Goal: Transaction & Acquisition: Purchase product/service

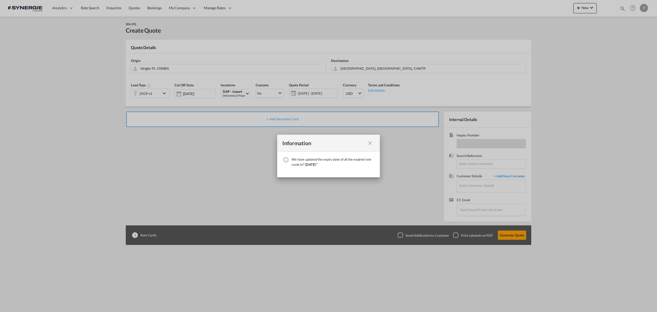
click at [372, 139] on div "Information" at bounding box center [328, 142] width 103 height 17
click at [370, 145] on md-icon "icon-close fg-AAA8AD cursor" at bounding box center [370, 143] width 6 height 6
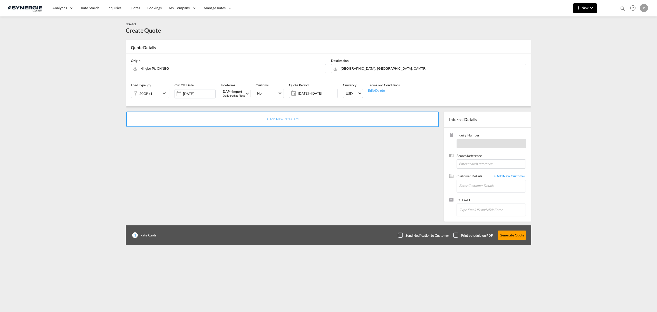
click at [573, 8] on button "New" at bounding box center [584, 8] width 23 height 10
click at [574, 38] on span "Quote" at bounding box center [571, 38] width 6 height 10
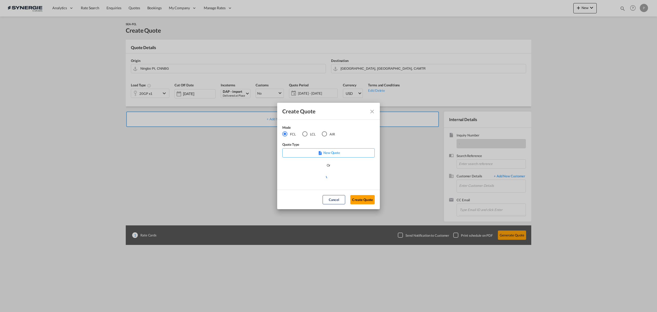
click at [308, 135] on md-radio-button "LCL" at bounding box center [308, 134] width 13 height 6
click at [326, 180] on md-select "Select template *NEW* UBV Italy consol LCL Pablo Gomez Saldarriaga | 23 Sep 202…" at bounding box center [328, 178] width 92 height 10
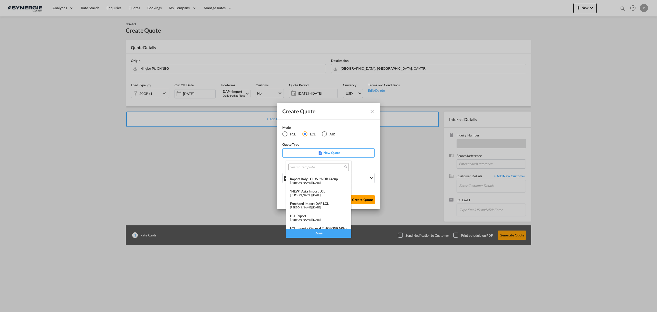
scroll to position [67, 0]
click at [325, 220] on div "LCL Import - General to Canada" at bounding box center [318, 220] width 57 height 4
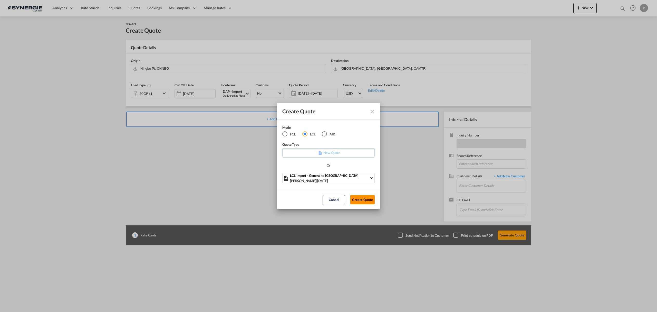
click at [358, 201] on button "Create Quote" at bounding box center [362, 199] width 24 height 9
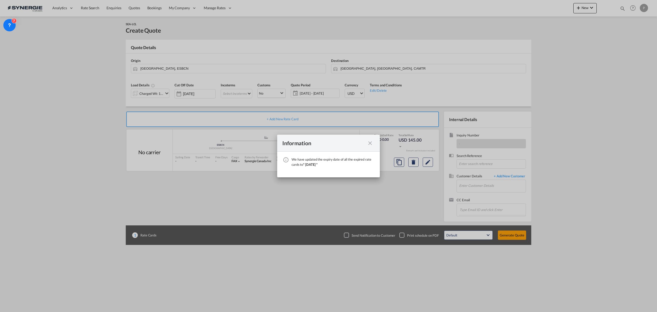
click at [372, 143] on md-icon "icon-close fg-AAA8AD cursor" at bounding box center [370, 143] width 6 height 6
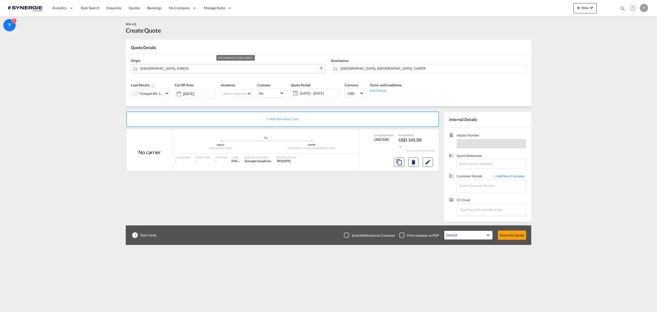
click at [166, 70] on input "Barcelona, ESBCN" at bounding box center [231, 68] width 183 height 9
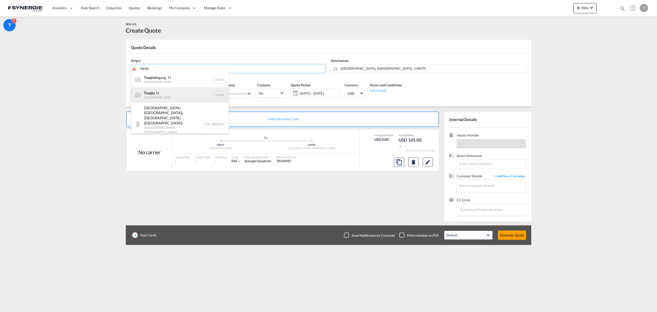
click at [168, 92] on div "Tianjin , TJ China CNTSN" at bounding box center [180, 94] width 98 height 15
type input "Tianjin, TJ, CNTSN"
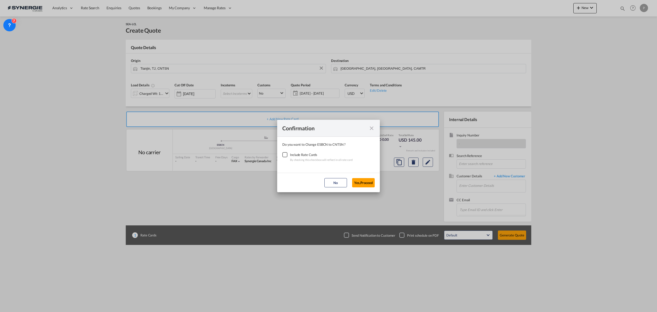
click at [287, 152] on div "Checkbox No Ink" at bounding box center [284, 154] width 5 height 5
click at [364, 183] on button "Yes,Proceed" at bounding box center [363, 182] width 23 height 9
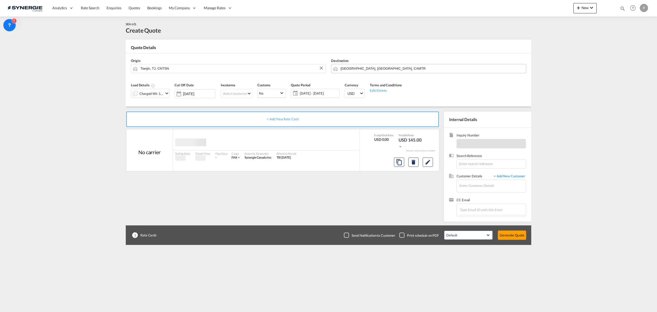
click at [372, 69] on input "[GEOGRAPHIC_DATA], [GEOGRAPHIC_DATA], CAMTR" at bounding box center [432, 68] width 183 height 9
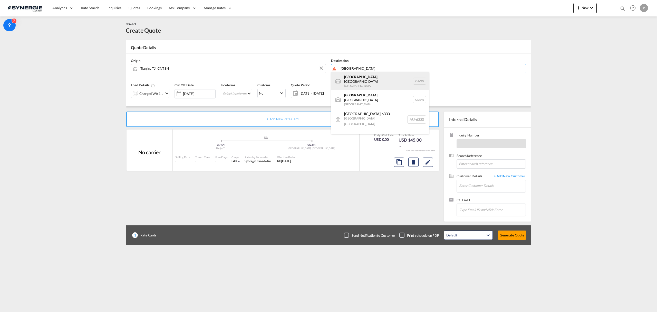
click at [369, 78] on div "Vancouver , BC Canada CAVAN" at bounding box center [380, 81] width 98 height 18
type input "Vancouver, BC, CAVAN"
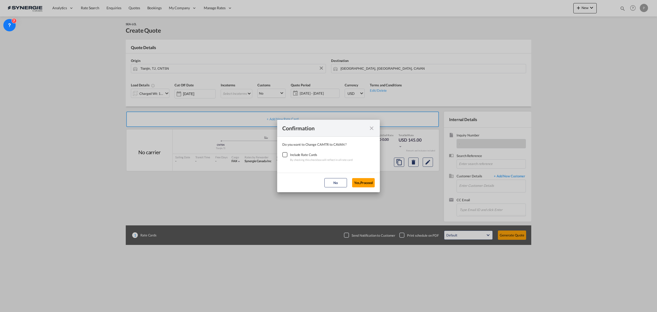
click at [282, 155] on div "Checkbox No Ink" at bounding box center [284, 154] width 5 height 5
click at [365, 184] on button "Yes,Proceed" at bounding box center [363, 182] width 23 height 9
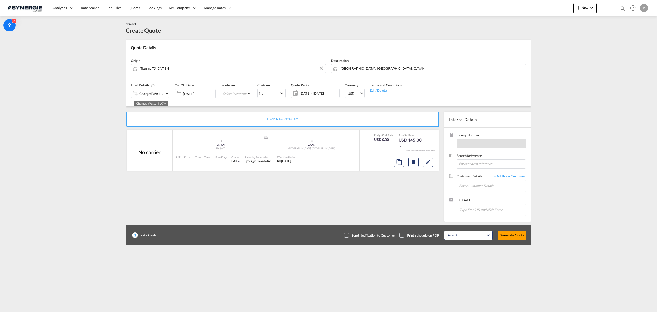
click at [144, 91] on div "Charged Wt: 1.44 W/M" at bounding box center [151, 93] width 24 height 7
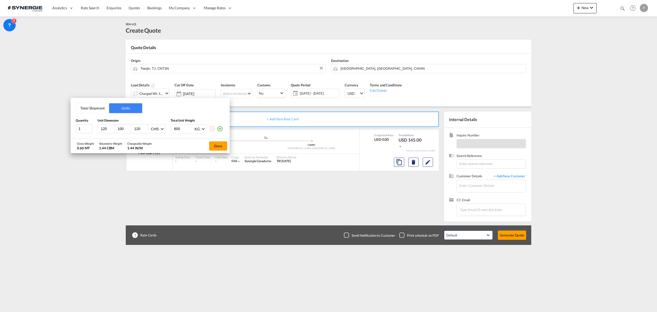
click at [105, 129] on input "120" at bounding box center [107, 128] width 14 height 5
type input "160"
type input "196"
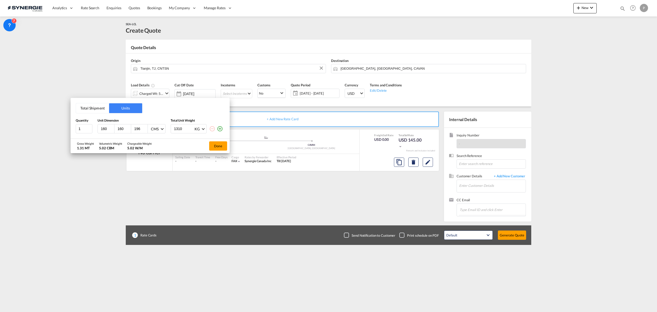
type input "1310"
click at [220, 127] on md-icon "icon-plus-circle-outline" at bounding box center [220, 128] width 6 height 6
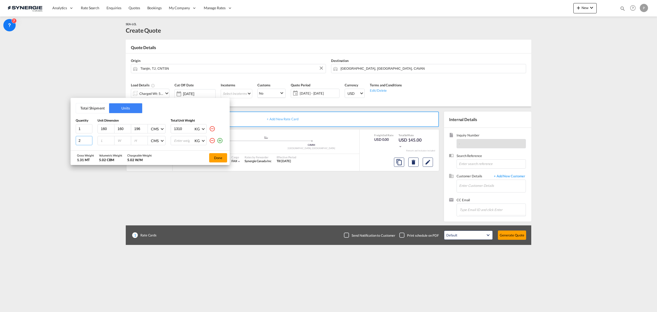
type input "2"
click at [89, 139] on input "2" at bounding box center [84, 140] width 17 height 9
click at [105, 140] on input "number" at bounding box center [107, 140] width 14 height 5
type input "160"
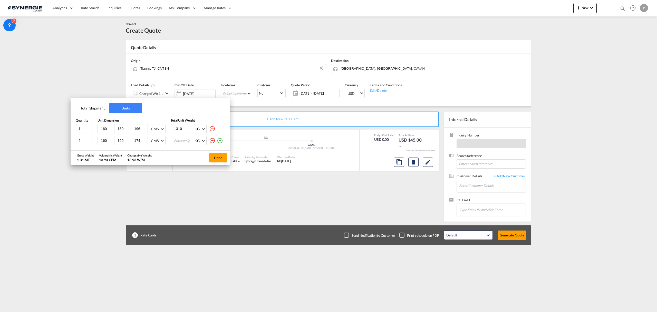
type input "174"
type input "1090"
click at [222, 155] on button "Done" at bounding box center [218, 157] width 18 height 9
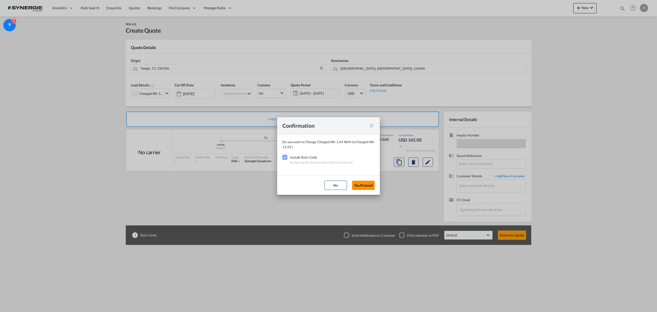
click at [370, 185] on button "Yes,Proceed" at bounding box center [363, 184] width 23 height 9
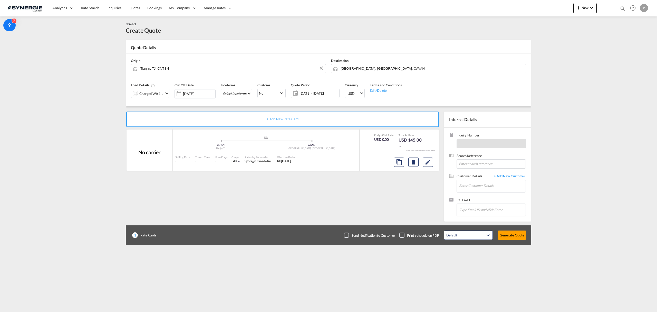
click at [241, 95] on md-select "Select Incoterms EXW - export Ex Works CFR - export Cost and Freight DAP - expo…" at bounding box center [237, 93] width 32 height 9
click at [255, 106] on input "search" at bounding box center [253, 104] width 57 height 5
type input "exw"
click at [252, 124] on div "EXW - import" at bounding box center [255, 125] width 59 height 4
click at [312, 96] on span "[DATE] - [DATE]" at bounding box center [315, 93] width 41 height 7
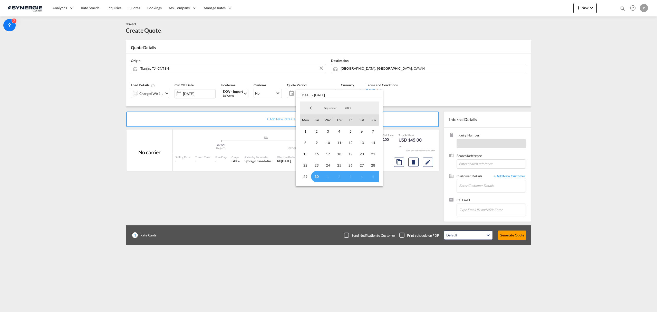
click at [327, 106] on md-select-value "September" at bounding box center [330, 108] width 17 height 8
click at [331, 117] on md-option "October" at bounding box center [335, 120] width 35 height 12
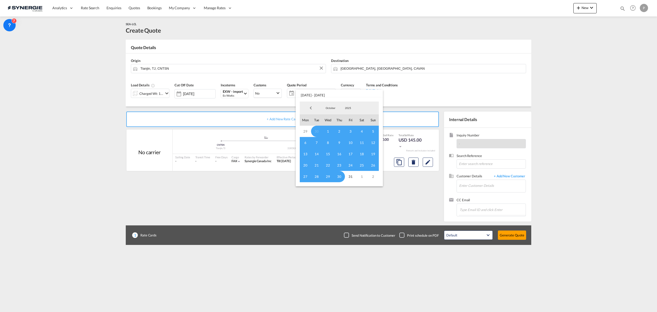
click at [326, 130] on span "1" at bounding box center [327, 130] width 11 height 11
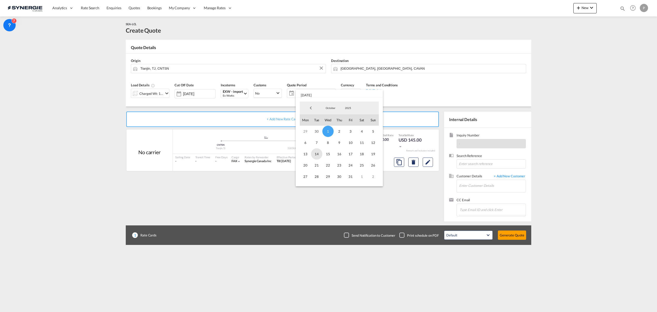
click at [315, 153] on span "14" at bounding box center [316, 153] width 11 height 11
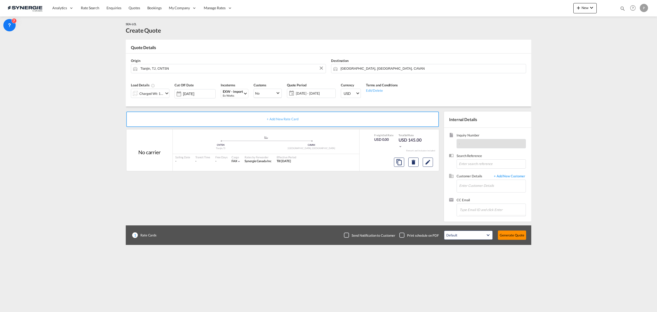
click at [510, 236] on button "Generate Quote" at bounding box center [512, 234] width 28 height 9
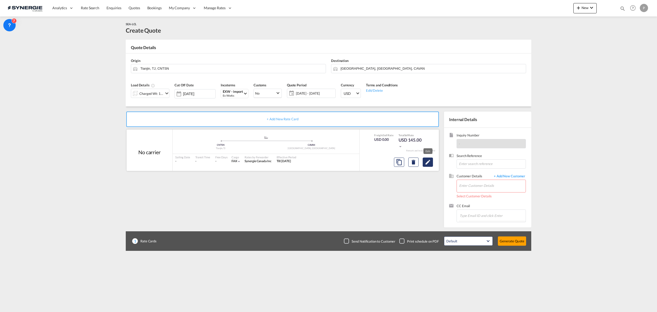
click at [432, 159] on button "Edit" at bounding box center [428, 161] width 10 height 9
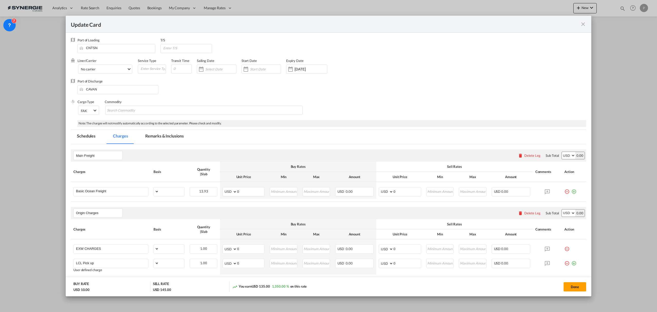
select select "per_w/m"
select select "flat"
select select "per_hbl"
select select "per_w/m"
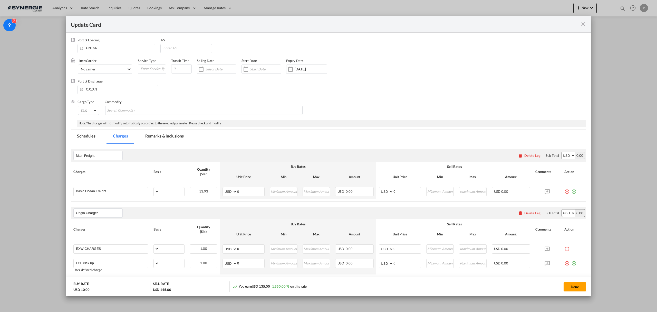
select select "per_bl"
select select "flat"
select select "per_bl"
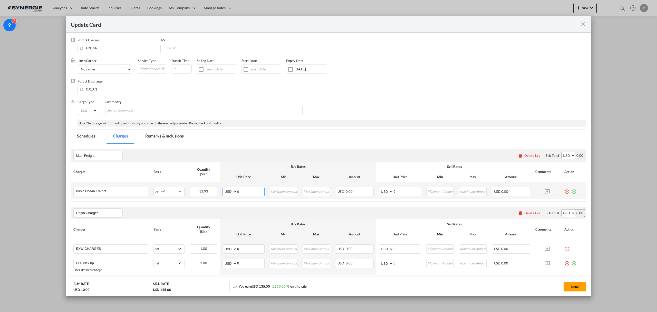
click at [237, 192] on input "0" at bounding box center [250, 191] width 27 height 8
type input "7"
click at [402, 192] on input "0" at bounding box center [406, 191] width 27 height 8
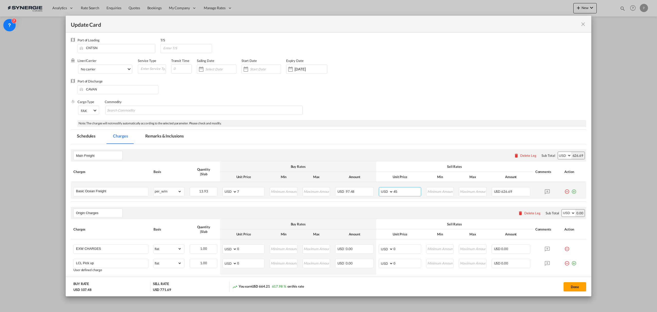
click at [399, 192] on input "45" at bounding box center [406, 191] width 27 height 8
click at [393, 191] on input "50" at bounding box center [406, 191] width 27 height 8
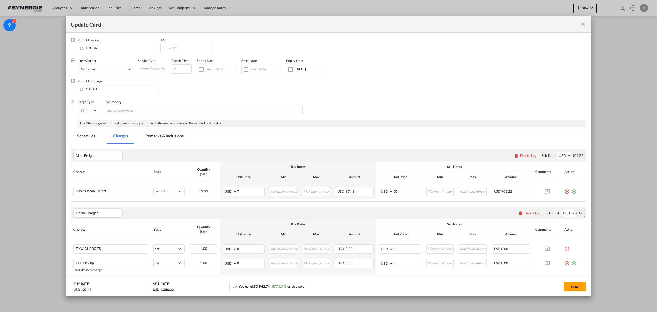
click at [411, 150] on div "Main Freight Please enter leg name Leg Name Already Exists Delete Leg Sub Total…" at bounding box center [328, 155] width 515 height 12
click at [395, 190] on input "65" at bounding box center [406, 191] width 27 height 8
type input "60"
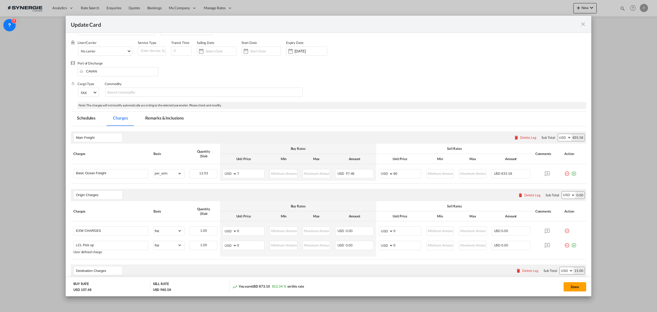
scroll to position [34, 0]
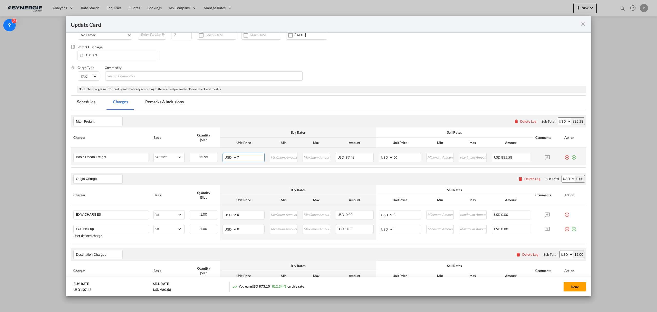
click at [243, 155] on input "7" at bounding box center [250, 157] width 27 height 8
type input "30"
click at [249, 156] on input "30" at bounding box center [250, 157] width 27 height 8
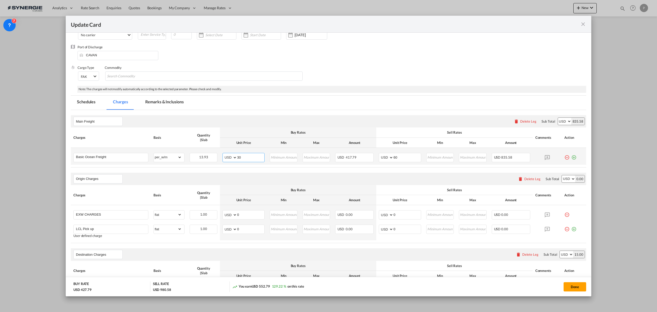
click at [249, 156] on input "30" at bounding box center [250, 157] width 27 height 8
click at [249, 217] on input "0" at bounding box center [250, 214] width 27 height 8
click at [247, 217] on input "0" at bounding box center [250, 214] width 27 height 8
click at [247, 216] on input "0" at bounding box center [250, 214] width 27 height 8
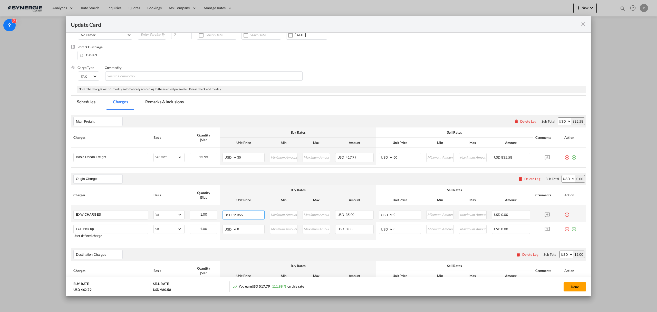
type input "355"
type input "450"
click at [254, 230] on input "0" at bounding box center [250, 229] width 27 height 8
type input "165"
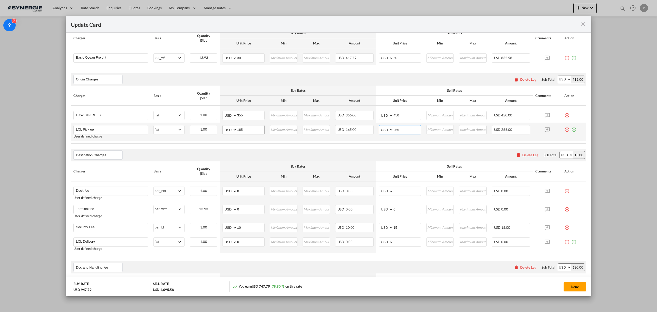
scroll to position [137, 0]
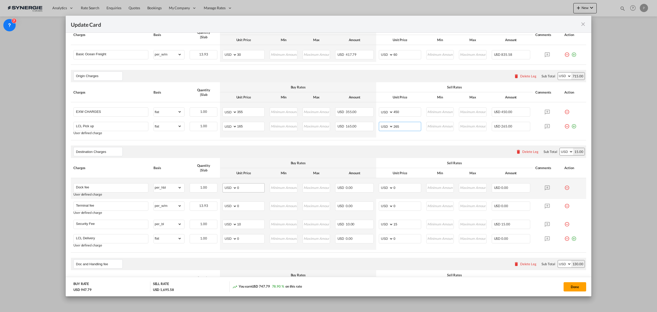
type input "265"
click at [242, 185] on input "0" at bounding box center [250, 187] width 27 height 8
click at [409, 185] on input "0" at bounding box center [406, 187] width 27 height 8
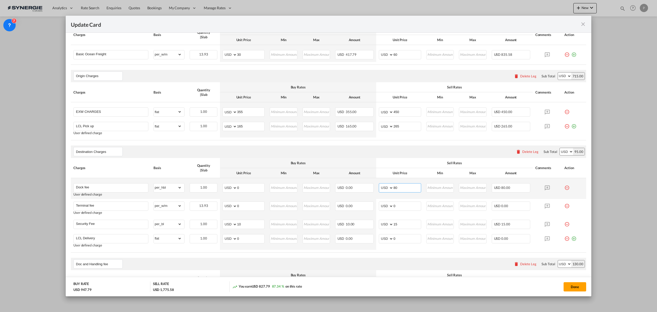
type input "80"
click at [251, 188] on input "0" at bounding box center [250, 187] width 27 height 8
type input "92.4"
click at [408, 189] on input "80" at bounding box center [406, 187] width 27 height 8
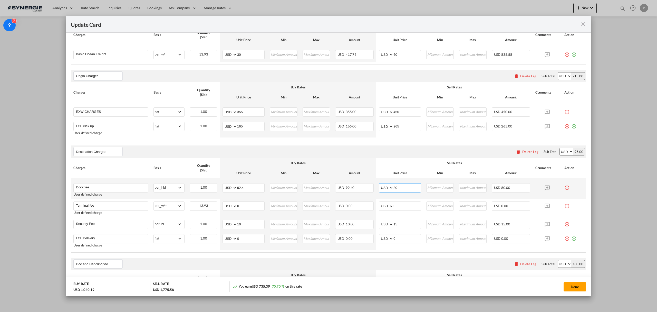
click at [408, 189] on input "80" at bounding box center [406, 187] width 27 height 8
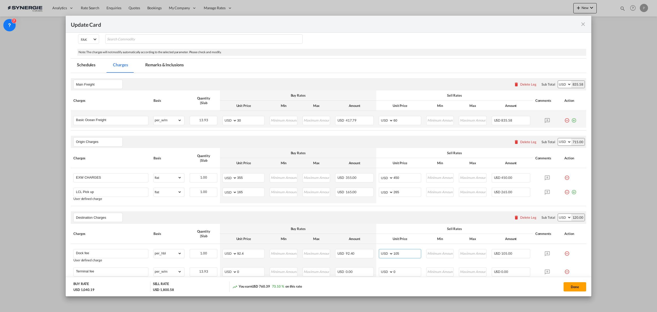
scroll to position [0, 0]
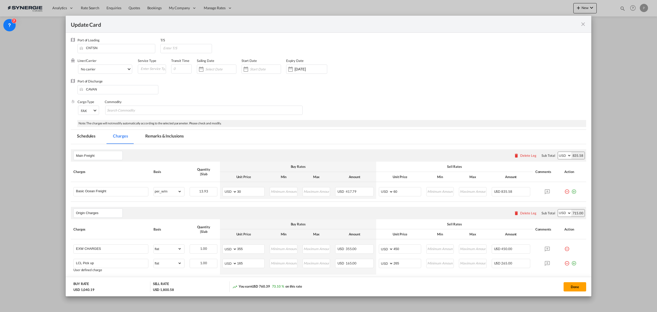
type input "105"
click at [164, 137] on md-tab-item "Remarks & Inclusions" at bounding box center [164, 137] width 51 height 14
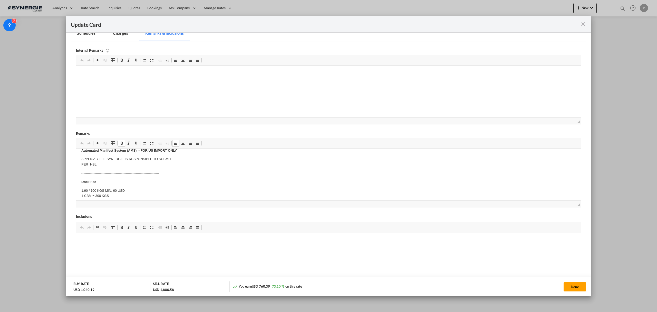
scroll to position [103, 0]
click at [86, 178] on body "Origin Charges: Pick-up location : 1 hour free for loading (unloading), 125.00$…" at bounding box center [328, 234] width 494 height 366
click at [112, 181] on p "2.50 / 100 KGS MIN. 60 USD 1 CBM = 300 KGS *CHARGED PER HBL*" at bounding box center [328, 187] width 494 height 16
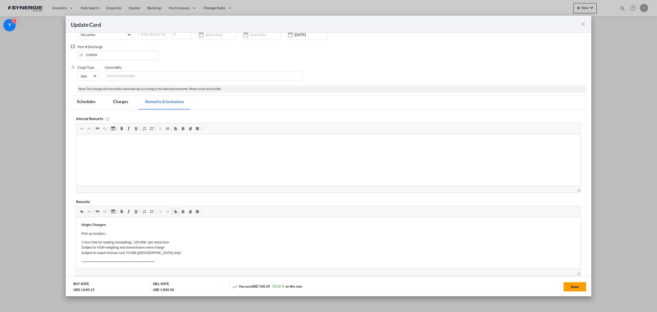
scroll to position [34, 0]
drag, startPoint x: 124, startPoint y: 103, endPoint x: 137, endPoint y: 2, distance: 101.2
click at [124, 103] on md-tab-item "Charges" at bounding box center [120, 102] width 27 height 14
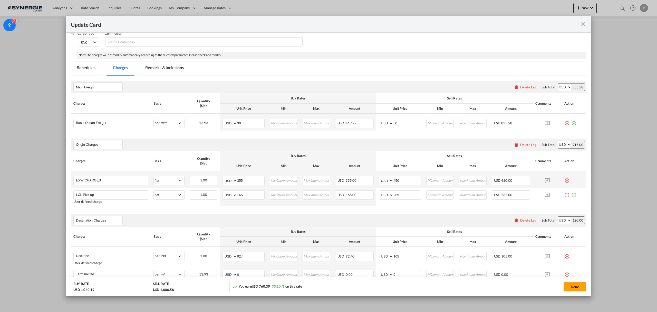
scroll to position [103, 0]
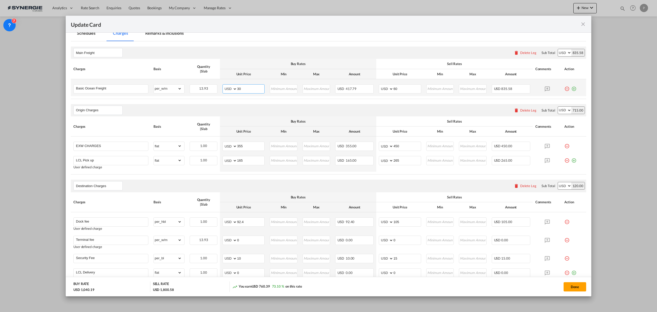
click at [243, 90] on input "30" at bounding box center [250, 88] width 27 height 8
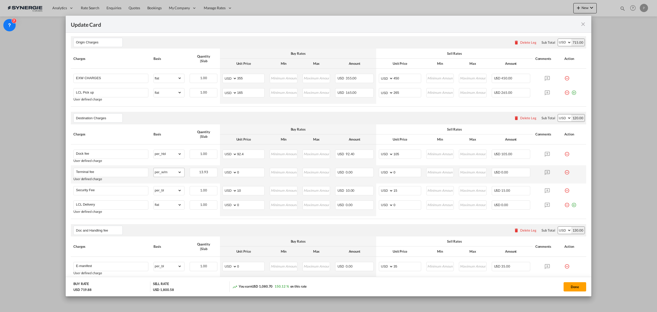
scroll to position [171, 0]
type input "7"
click at [173, 175] on select "gross_weight volumetric_weight per_shipment per_bl per_km per_hawb per_kg flat …" at bounding box center [168, 171] width 28 height 8
select select "per_bl"
click at [154, 168] on select "gross_weight volumetric_weight per_shipment per_bl per_km per_hawb per_kg flat …" at bounding box center [168, 171] width 28 height 8
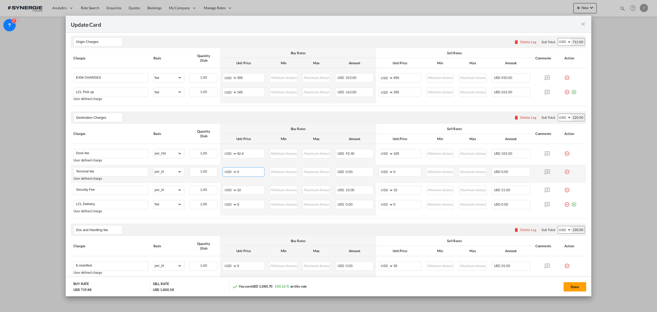
click at [253, 169] on input "0" at bounding box center [250, 171] width 27 height 8
type input "25"
type input "30"
click at [251, 190] on input "10" at bounding box center [250, 190] width 27 height 8
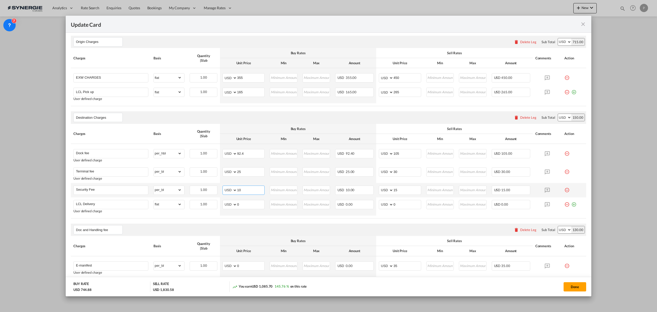
click at [251, 190] on input "10" at bounding box center [250, 190] width 27 height 8
type input "7"
click at [404, 79] on input "450" at bounding box center [406, 77] width 27 height 8
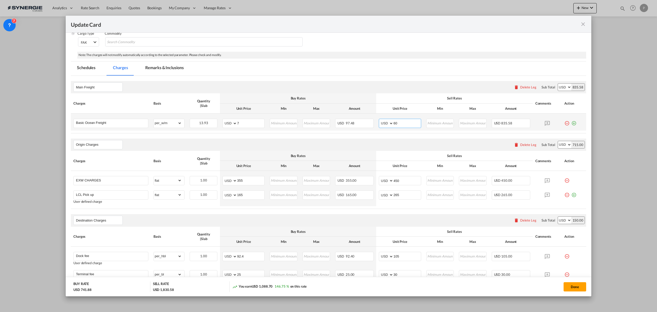
click at [405, 124] on input "60" at bounding box center [406, 123] width 27 height 8
type input "45"
click at [157, 68] on md-tab-item "Remarks & Inclusions" at bounding box center [164, 68] width 51 height 14
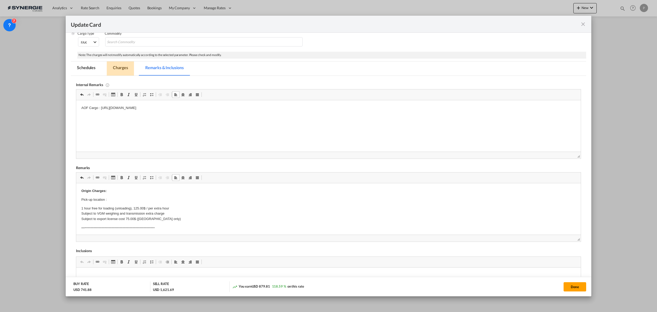
click at [130, 67] on md-tab-item "Charges" at bounding box center [120, 68] width 27 height 14
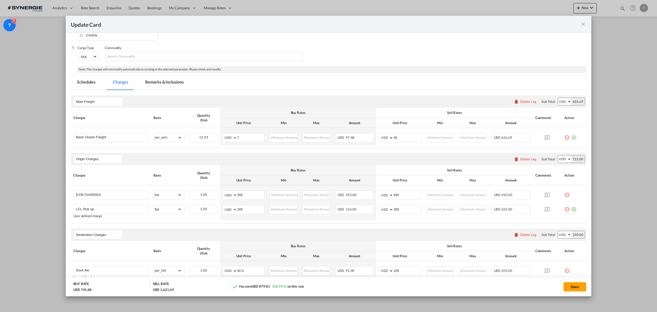
scroll to position [0, 0]
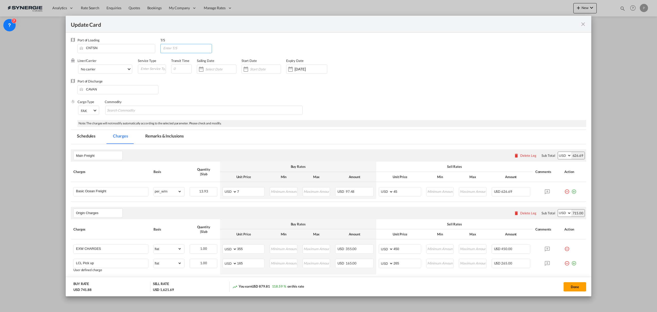
click at [173, 47] on input "Update CardPort of ..." at bounding box center [187, 48] width 49 height 8
type input "25"
click at [152, 137] on md-tab-item "Remarks & Inclusions" at bounding box center [164, 137] width 51 height 14
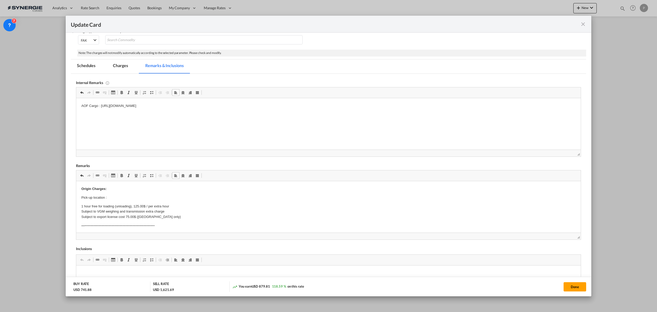
scroll to position [125, 0]
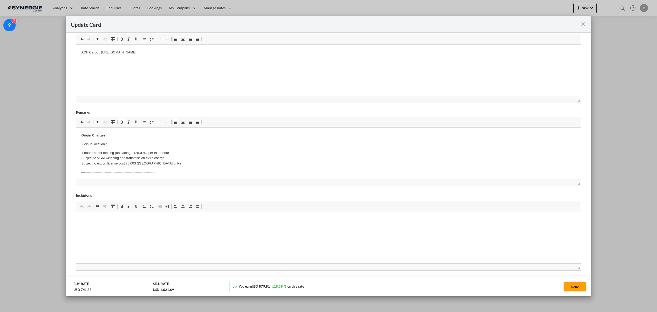
click at [123, 144] on p "Pick-up location :" at bounding box center [328, 143] width 494 height 5
click at [80, 134] on html "Origin Charges: Pick-up location : Unit 1 of Plant T02, No.10 Yongfeng Road, BE…" at bounding box center [328, 316] width 505 height 376
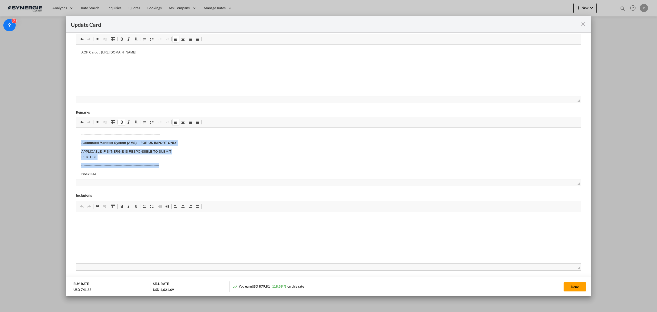
drag, startPoint x: 81, startPoint y: 142, endPoint x: 205, endPoint y: 161, distance: 125.4
click at [205, 161] on html "Crate Size: L1600xW1600xH1960mm; Crate Qty: 1 pc; Unit Crate Gross Weight: 1310…" at bounding box center [328, 224] width 505 height 399
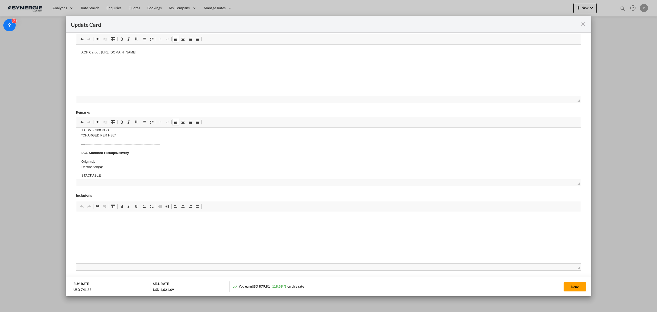
scroll to position [137, 0]
click at [135, 154] on p "Origin(s): Destination(s):" at bounding box center [328, 156] width 494 height 11
click at [119, 160] on body "Crate Size: L1600xW1600xH1960mm; Crate Qty: 1 pc; Unit Crate Gross Weight: 1310…" at bounding box center [328, 174] width 494 height 357
click at [115, 157] on p "Origin(s): Destination(s):" at bounding box center [328, 156] width 494 height 11
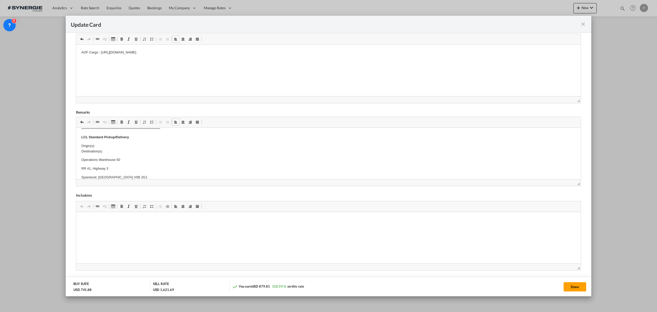
click at [128, 152] on p "Origin(s): Destination(s):" at bounding box center [328, 148] width 494 height 11
click at [129, 145] on p "Origin(s): Destination(s): Operations Warehouse 50, RR #1, Highway 3, Sparwood,…" at bounding box center [328, 148] width 494 height 11
drag, startPoint x: 80, startPoint y: 136, endPoint x: 141, endPoint y: 139, distance: 61.7
click at [141, 139] on html "Crate Size: L1600xW1600xH1960mm; Crate Qty: 1 pc; Unit Crate Gross Weight: 1310…" at bounding box center [328, 63] width 505 height 367
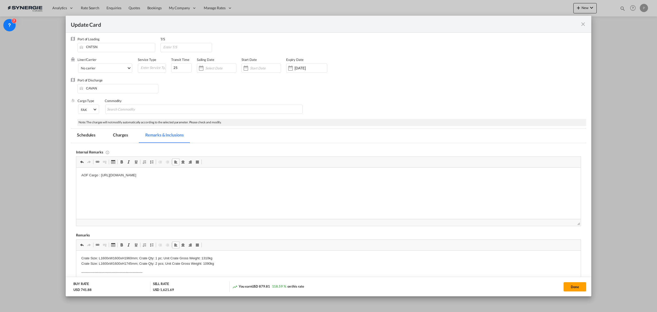
scroll to position [0, 0]
click at [289, 177] on p "AOF Cargo : https://app.frontapp.com/open/cnv_qij6i1b?key=7H8ntE_sLTz-ZIDWq2ZnB…" at bounding box center [328, 175] width 494 height 5
drag, startPoint x: 108, startPoint y: 185, endPoint x: 144, endPoint y: 188, distance: 36.9
click at [108, 185] on p "Editor, editor4" at bounding box center [328, 184] width 494 height 5
click at [123, 136] on md-tab-item "Charges" at bounding box center [120, 137] width 27 height 14
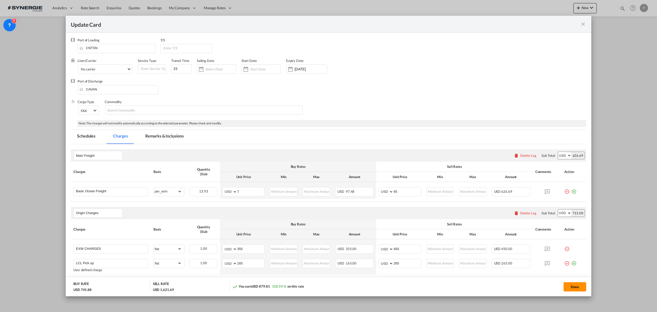
click at [578, 287] on button "Done" at bounding box center [575, 286] width 23 height 9
type input "[DATE]"
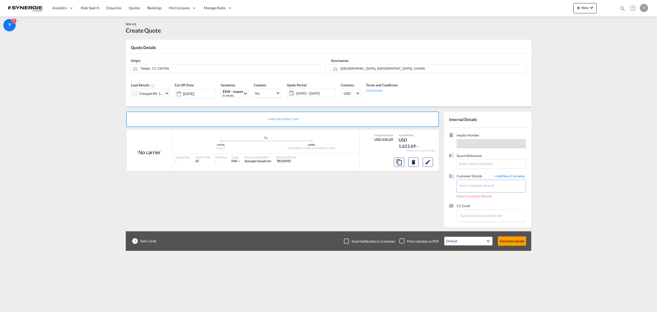
click at [478, 183] on input "Enter Customer Details" at bounding box center [492, 186] width 66 height 12
click at [486, 186] on input "Enter Customer Details" at bounding box center [492, 186] width 66 height 12
paste input "simonl@multotec.com"
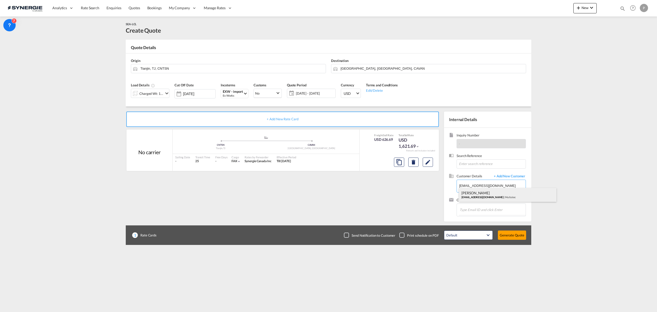
click at [484, 197] on div "Simon Legault simonl@multotec.com | Multotec" at bounding box center [508, 195] width 98 height 14
type input "Multotec, Simon Legault, simonl@multotec.com"
click at [429, 165] on button "Edit" at bounding box center [428, 161] width 10 height 9
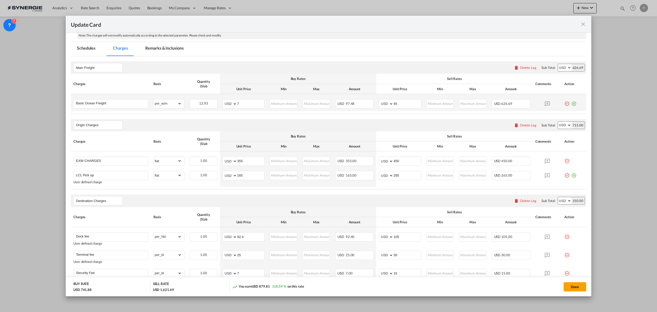
scroll to position [68, 0]
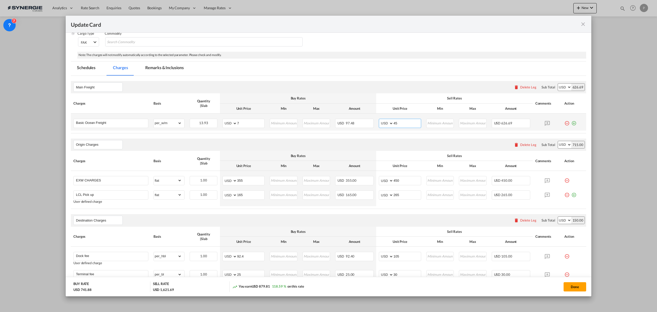
click at [391, 121] on md-input-container "AED AFN ALL AMD ANG AOA ARS AUD AWG AZN BAM BBD BDT BGN BHD BIF BMD BND BOB BRL…" at bounding box center [400, 123] width 42 height 9
click at [395, 123] on input "45" at bounding box center [406, 123] width 27 height 8
click at [393, 122] on input "45" at bounding box center [406, 123] width 27 height 8
type input "40"
drag, startPoint x: 399, startPoint y: 181, endPoint x: 394, endPoint y: 179, distance: 4.8
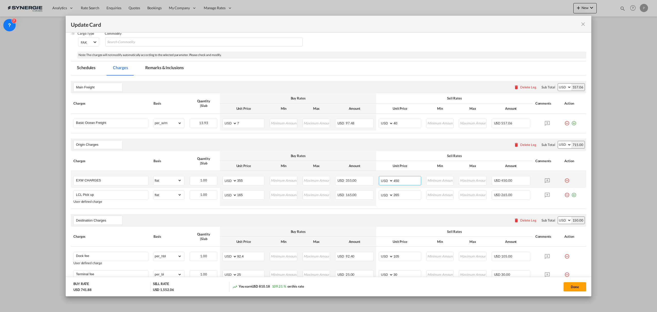
click at [394, 179] on input "450" at bounding box center [406, 180] width 27 height 8
type input "400"
click at [393, 191] on input "265" at bounding box center [406, 194] width 27 height 8
click at [395, 195] on input "215" at bounding box center [406, 194] width 27 height 8
type input "225"
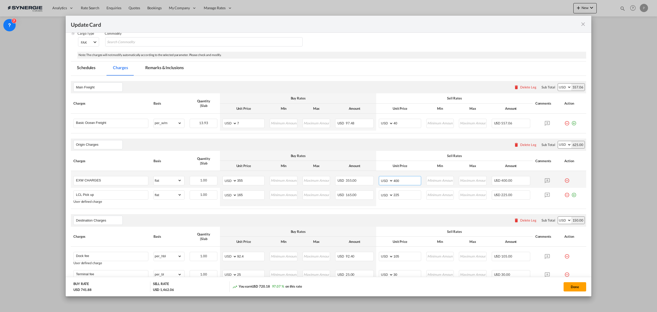
click at [393, 180] on input "400" at bounding box center [406, 180] width 27 height 8
type input "410"
click at [575, 286] on button "Done" at bounding box center [575, 286] width 23 height 9
type input "[DATE]"
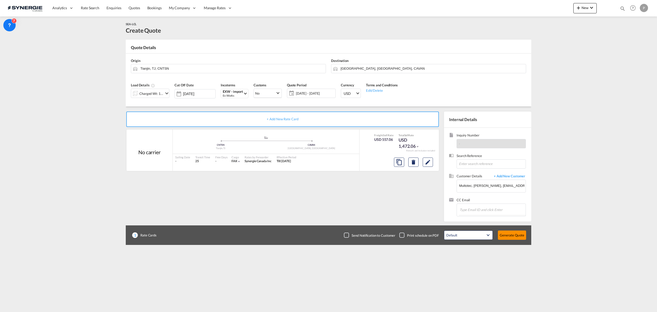
click at [525, 235] on button "Generate Quote" at bounding box center [512, 234] width 28 height 9
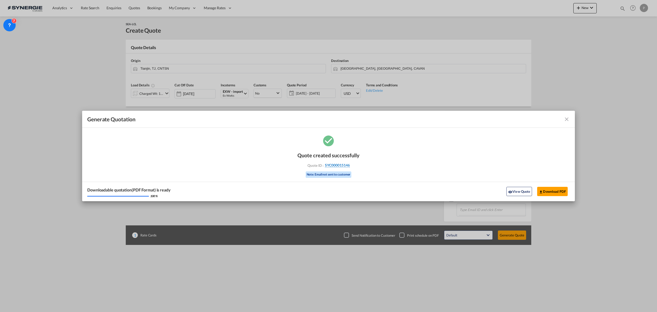
drag, startPoint x: 358, startPoint y: 165, endPoint x: 350, endPoint y: 165, distance: 9.0
click at [350, 165] on div "Quote created successfully Quote ID : SYC000015146 Note: Email not sent to cust…" at bounding box center [328, 164] width 62 height 35
copy div "SYC000015146"
click at [561, 187] on button "Download PDF" at bounding box center [552, 191] width 31 height 9
click at [384, 170] on div "Quote created successfully Quote ID : SYC000015146 Note: Email not sent to cust…" at bounding box center [328, 167] width 493 height 67
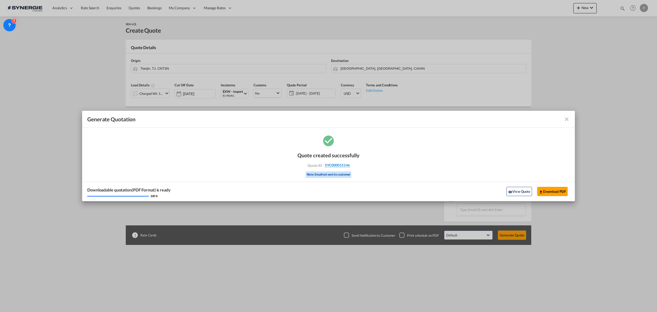
drag, startPoint x: 359, startPoint y: 166, endPoint x: 349, endPoint y: 166, distance: 9.8
click at [349, 166] on div "Quote created successfully Quote ID : SYC000015146 Note: Email not sent to cust…" at bounding box center [328, 164] width 62 height 35
copy div "SYC000015146"
click at [508, 191] on md-icon "icon-eye" at bounding box center [510, 192] width 4 height 4
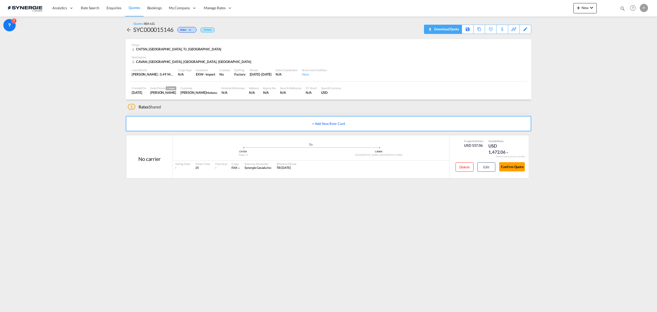
click at [454, 27] on div "Download Quote" at bounding box center [446, 29] width 26 height 8
click at [585, 9] on button "New" at bounding box center [584, 8] width 23 height 10
click at [583, 37] on div "Quote" at bounding box center [577, 38] width 19 height 13
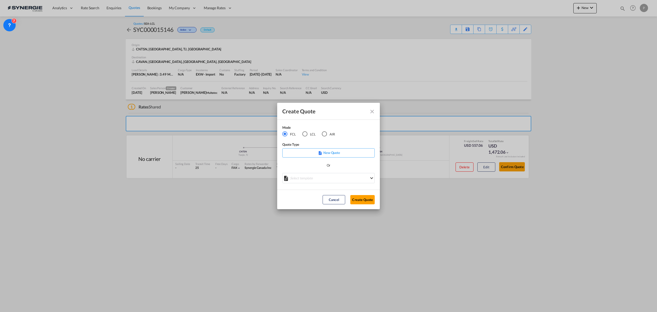
click at [300, 178] on md-select "Select template *NEW* FCL FREEHAND / DAP [PERSON_NAME] | [DATE] *NEW* Import FC…" at bounding box center [328, 178] width 92 height 10
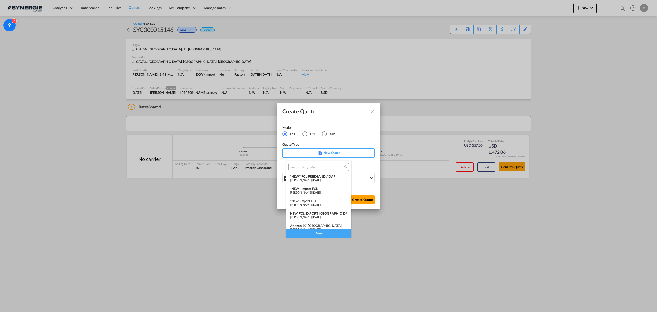
click at [322, 201] on div "*New* Export FCL" at bounding box center [318, 201] width 57 height 4
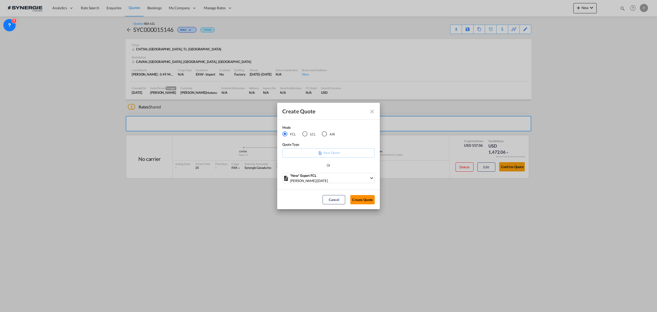
click at [367, 198] on button "Create Quote" at bounding box center [362, 199] width 24 height 9
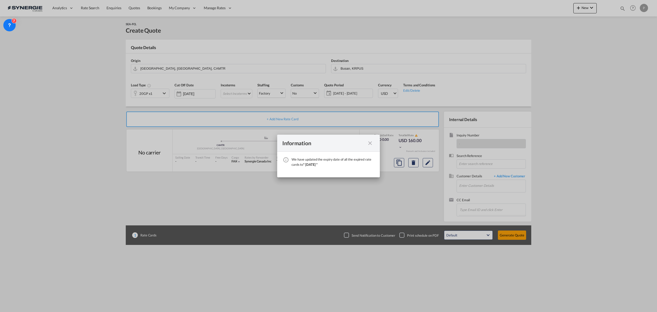
click at [371, 141] on md-icon "icon-close fg-AAA8AD cursor" at bounding box center [370, 143] width 6 height 6
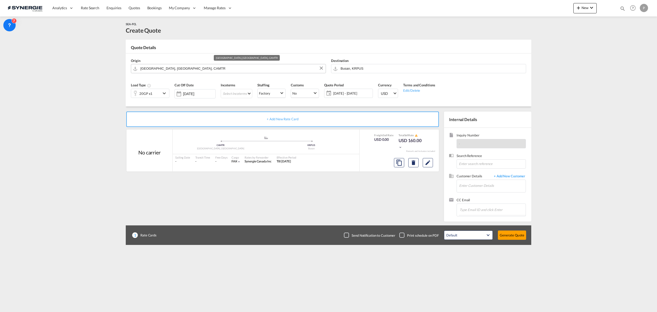
click at [187, 69] on input "[GEOGRAPHIC_DATA], [GEOGRAPHIC_DATA], CAMTR" at bounding box center [231, 68] width 183 height 9
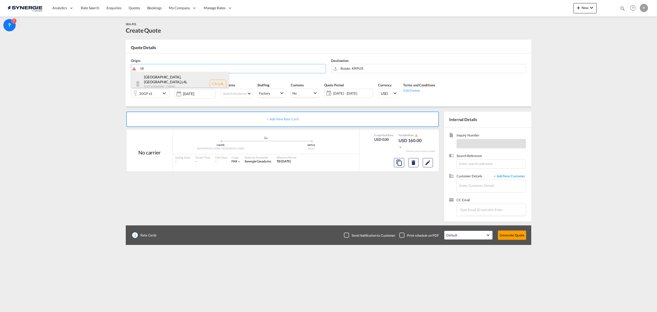
click at [180, 77] on div "Woodbridge, ON , L4L Ontario , Canada CA-L4L" at bounding box center [180, 84] width 98 height 24
type input "CA-L4L, Woodbridge, ON, Ontario"
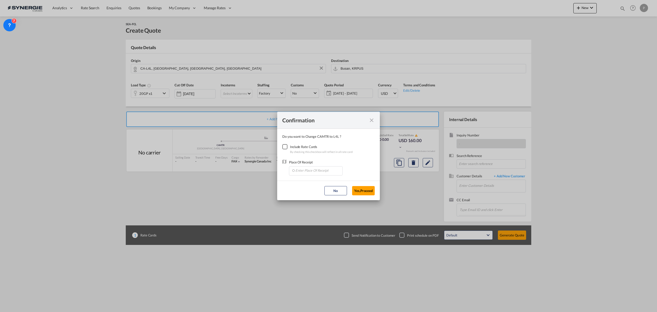
click at [287, 146] on div "Checkbox No Ink" at bounding box center [284, 146] width 5 height 5
drag, startPoint x: 298, startPoint y: 161, endPoint x: 300, endPoint y: 165, distance: 3.9
click at [299, 164] on div "Place Of Receipt" at bounding box center [316, 161] width 54 height 5
click at [301, 169] on input "Enter Place Of Receipt" at bounding box center [317, 170] width 51 height 8
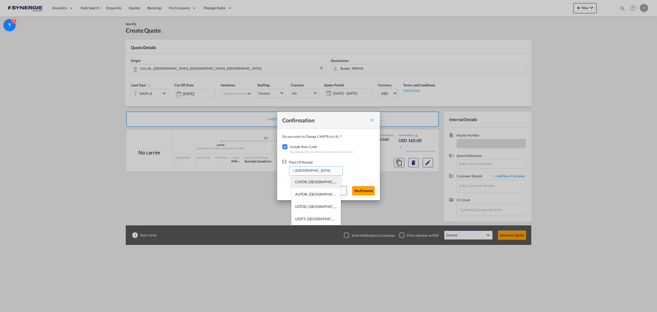
click at [306, 185] on li "CATOR, Toronto, ON, Canada, North America, Americas" at bounding box center [315, 182] width 49 height 12
type input "CATOR, Toronto, ON, Canada, North America, Americas"
click at [355, 188] on button "Yes,Proceed" at bounding box center [363, 190] width 23 height 9
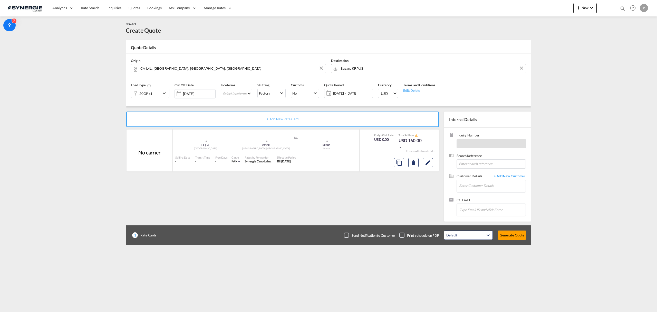
click at [358, 69] on input "Busan, KRPUS" at bounding box center [432, 68] width 183 height 9
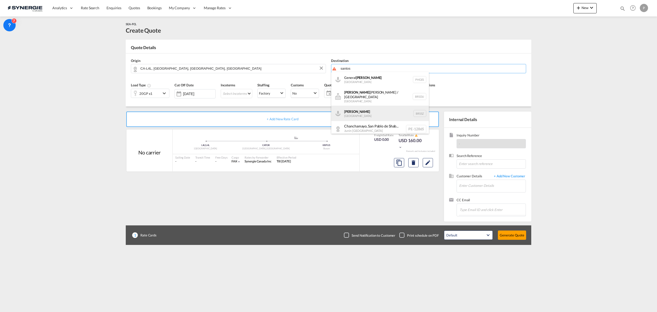
click at [360, 109] on div "Santos Brazil BRSSZ" at bounding box center [380, 112] width 98 height 15
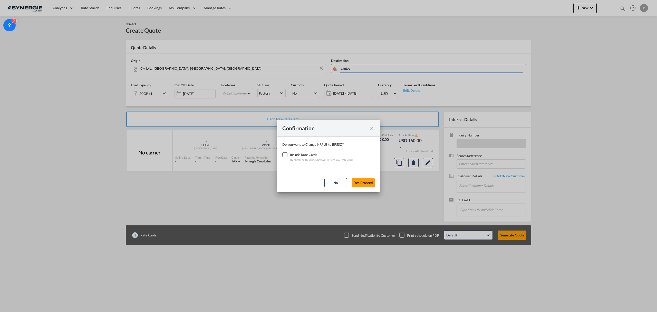
type input "Santos, BRSSZ"
click at [282, 157] on div "Checkbox No Ink" at bounding box center [284, 154] width 5 height 5
click at [363, 184] on button "Yes,Proceed" at bounding box center [363, 182] width 23 height 9
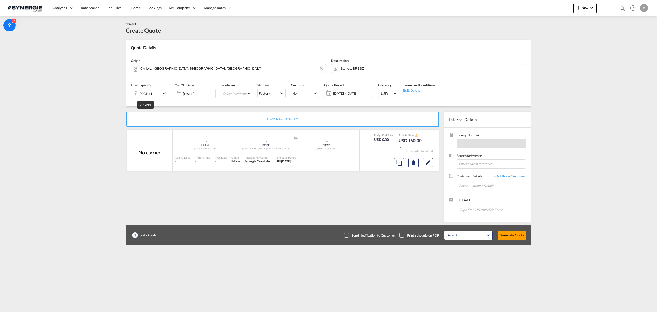
click at [149, 93] on div "20GP x1" at bounding box center [145, 93] width 13 height 7
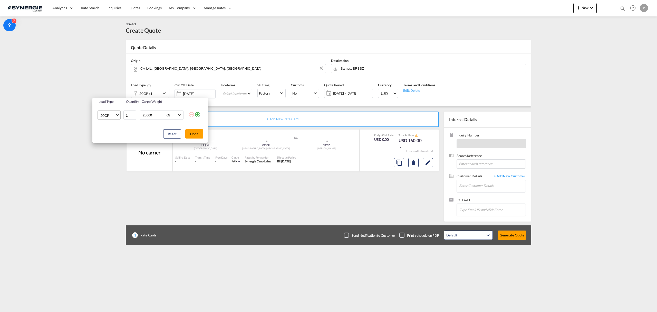
click at [114, 115] on span "20GP" at bounding box center [107, 115] width 15 height 5
click at [112, 141] on md-option "40HC" at bounding box center [113, 140] width 35 height 12
click at [198, 134] on button "Done" at bounding box center [194, 133] width 18 height 9
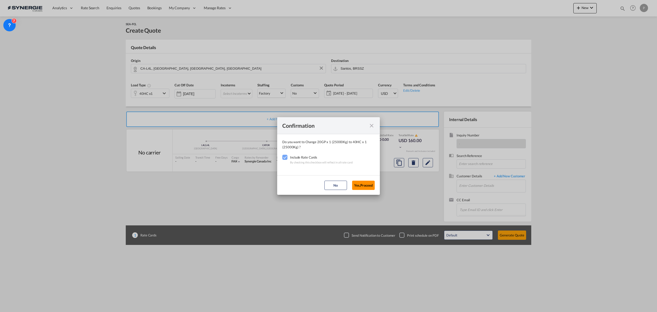
click at [369, 188] on button "Yes,Proceed" at bounding box center [363, 184] width 23 height 9
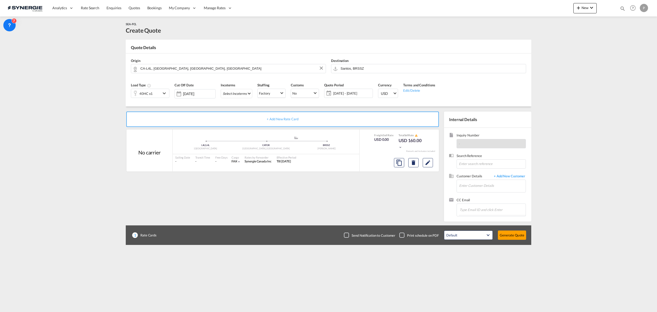
click at [251, 94] on md-select "Select Incoterms EXW - export Ex Works CFR - export Cost and Freight DAP - expo…" at bounding box center [237, 93] width 32 height 9
drag, startPoint x: 246, startPoint y: 106, endPoint x: 246, endPoint y: 112, distance: 6.4
click at [246, 110] on md-content "EXW - export Ex Works CFR - export Cost and Freight DAP - export Delivered at P…" at bounding box center [255, 137] width 67 height 77
click at [246, 112] on div "EXW - export" at bounding box center [255, 113] width 59 height 4
click at [431, 165] on button "Edit" at bounding box center [428, 162] width 10 height 9
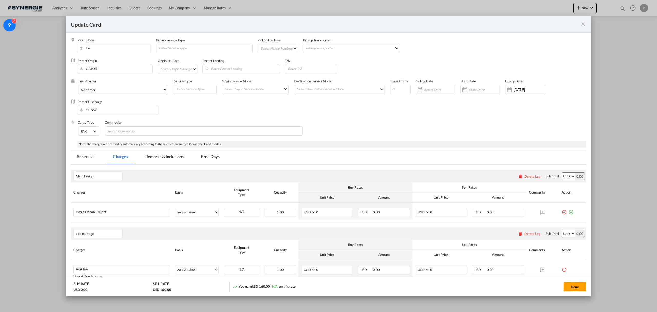
select select "per container"
select select "per B/L"
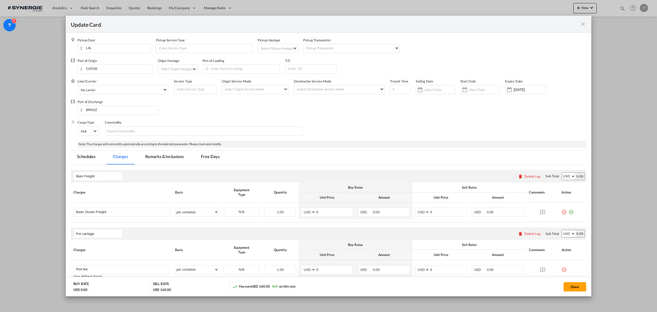
select select "per B/L"
select select "per shipment"
click at [338, 210] on input "0" at bounding box center [334, 212] width 37 height 8
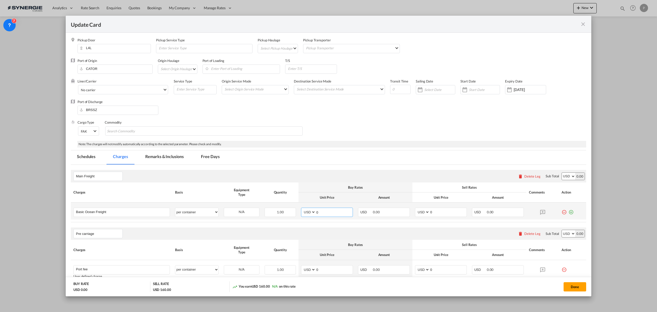
click at [338, 210] on input "0" at bounding box center [334, 212] width 37 height 8
type input "2743"
click at [117, 90] on span "No carrier" at bounding box center [122, 90] width 82 height 5
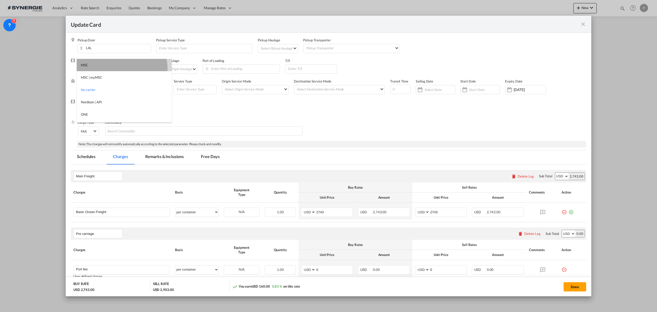
click at [121, 68] on md-option "MSC" at bounding box center [124, 65] width 95 height 12
click at [162, 156] on md-tab-item "Remarks & Inclusions" at bounding box center [164, 157] width 51 height 14
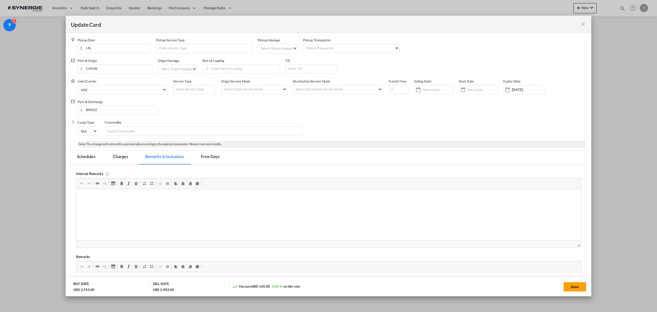
scroll to position [0, 0]
click at [213, 152] on md-tab-item "Free Days" at bounding box center [210, 157] width 31 height 14
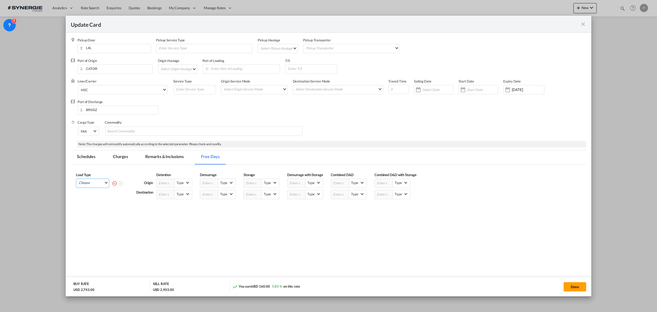
click at [104, 183] on md-select "Choose 40HC" at bounding box center [93, 182] width 31 height 7
click at [96, 196] on md-option "40HC" at bounding box center [94, 196] width 35 height 12
click at [335, 193] on input "Update CardPickup Door ..." at bounding box center [340, 194] width 18 height 9
type input "14"
click at [356, 194] on span "Type" at bounding box center [355, 193] width 10 height 5
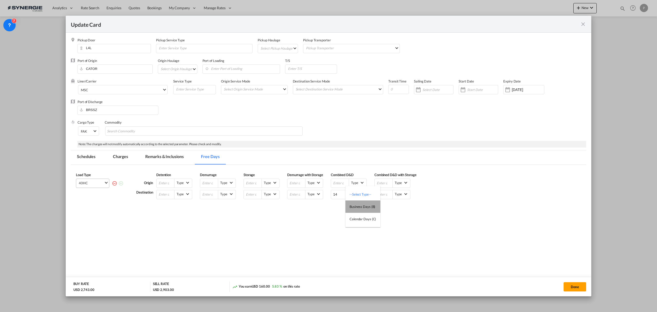
click at [364, 206] on div "Business Days (B)" at bounding box center [363, 206] width 26 height 5
click at [121, 156] on md-tab-item "Charges" at bounding box center [120, 157] width 27 height 14
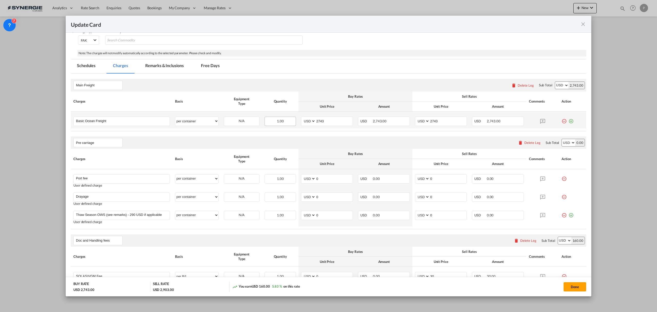
scroll to position [103, 0]
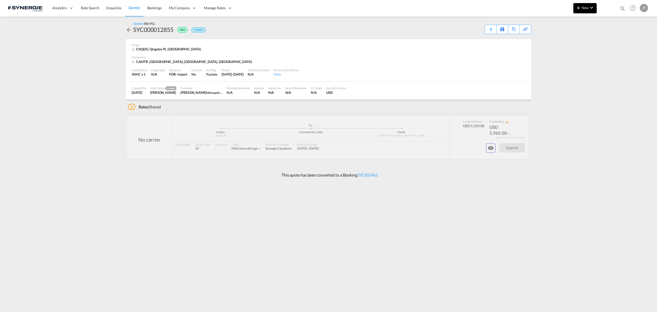
click at [581, 12] on button "New" at bounding box center [584, 8] width 23 height 10
click at [581, 37] on div "Quote" at bounding box center [577, 38] width 19 height 13
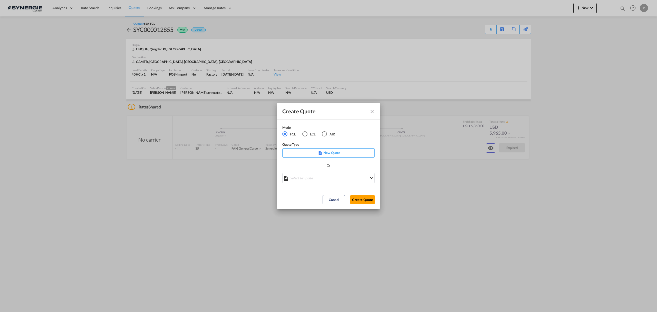
click at [306, 178] on md-select "Select template *NEW* FCL FREEHAND / DAP [PERSON_NAME] | [DATE] *NEW* Import FC…" at bounding box center [328, 178] width 92 height 10
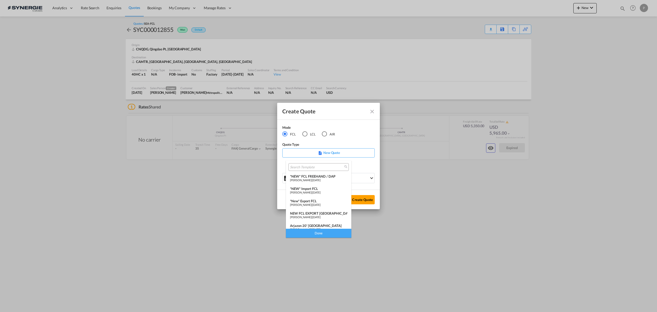
click at [324, 200] on div "*New* Export FCL" at bounding box center [318, 201] width 57 height 4
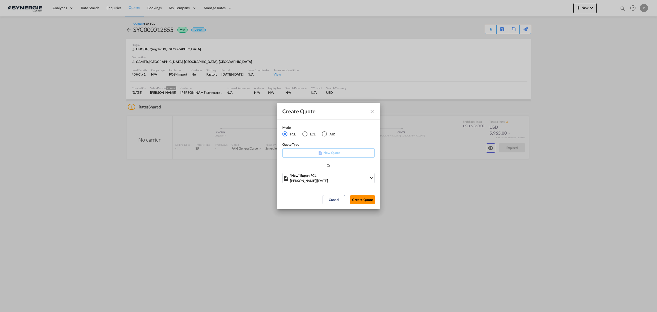
click at [363, 199] on button "Create Quote" at bounding box center [362, 199] width 24 height 9
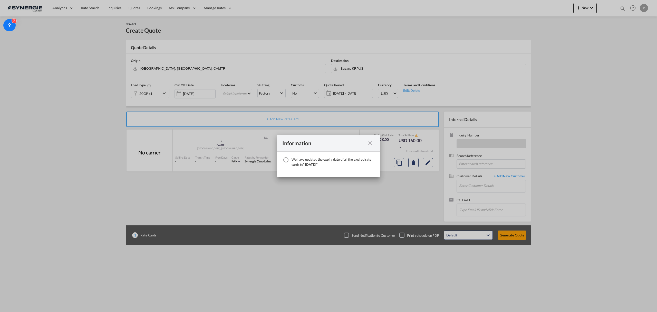
drag, startPoint x: 373, startPoint y: 71, endPoint x: 361, endPoint y: 72, distance: 11.7
click at [372, 72] on div "Information We have updated the expiry date of all the expired rate cards to " …" at bounding box center [328, 156] width 657 height 312
click at [370, 143] on md-icon "icon-close fg-AAA8AD cursor" at bounding box center [370, 143] width 6 height 6
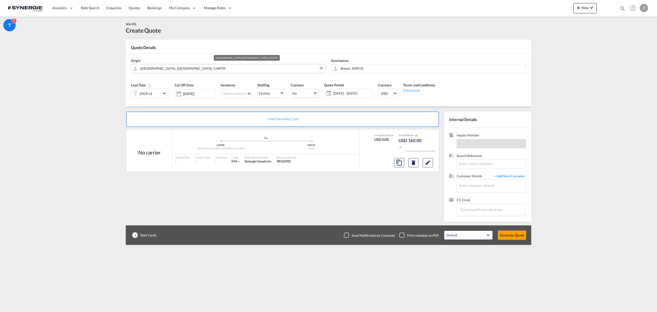
click at [207, 67] on input "[GEOGRAPHIC_DATA], [GEOGRAPHIC_DATA], CAMTR" at bounding box center [231, 68] width 183 height 9
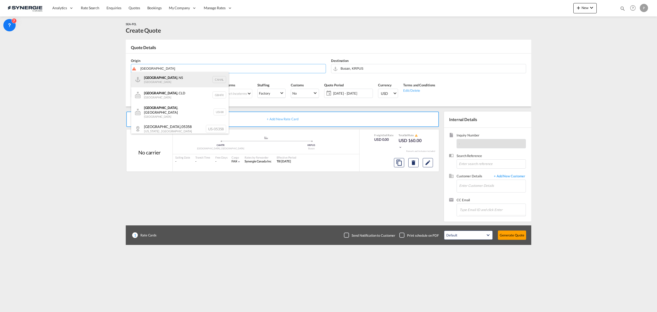
click at [193, 78] on div "[GEOGRAPHIC_DATA] , NS [GEOGRAPHIC_DATA] CAHAL" at bounding box center [180, 79] width 98 height 15
type input "[GEOGRAPHIC_DATA], [GEOGRAPHIC_DATA], [GEOGRAPHIC_DATA]"
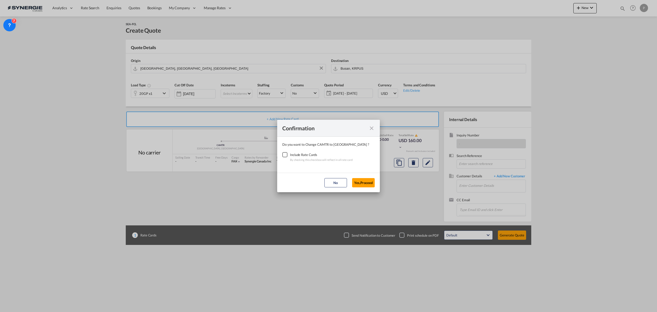
click at [287, 153] on div "Checkbox No Ink" at bounding box center [284, 154] width 5 height 5
click at [365, 186] on button "Yes,Proceed" at bounding box center [363, 182] width 23 height 9
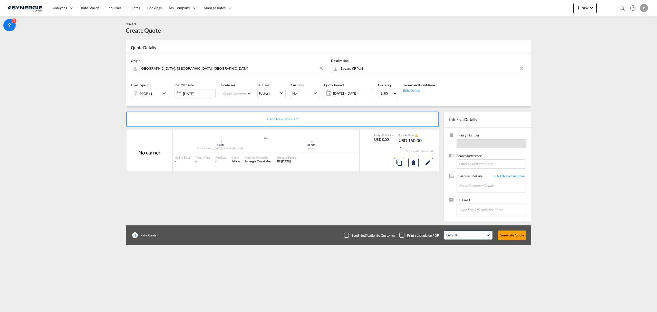
click at [357, 71] on input "Busan, KRPUS" at bounding box center [432, 68] width 183 height 9
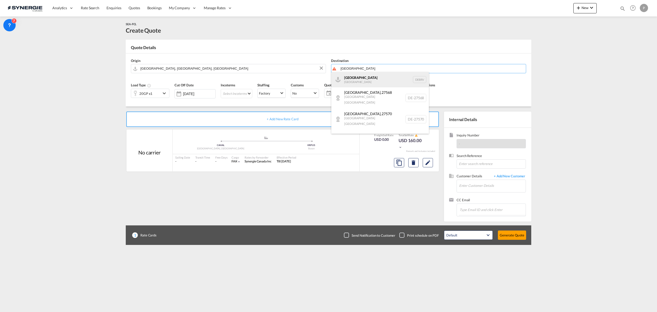
click at [360, 79] on div "[GEOGRAPHIC_DATA] [GEOGRAPHIC_DATA] DEBRV" at bounding box center [380, 79] width 98 height 15
type input "[GEOGRAPHIC_DATA], DEBRV"
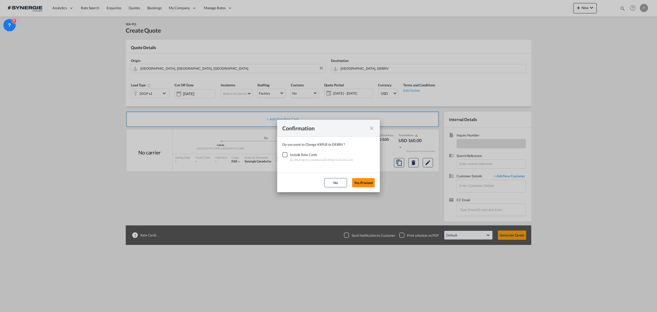
click at [361, 180] on button "Yes,Proceed" at bounding box center [363, 182] width 23 height 9
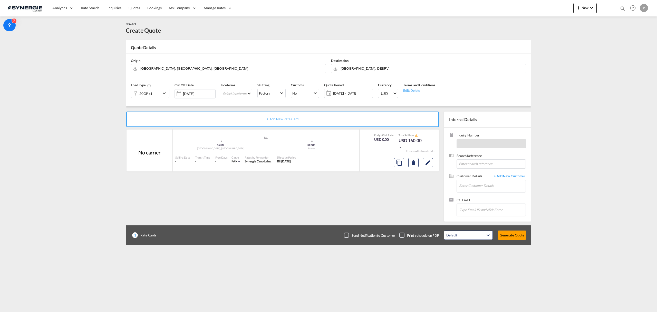
click at [142, 93] on div "20GP x1" at bounding box center [145, 93] width 13 height 7
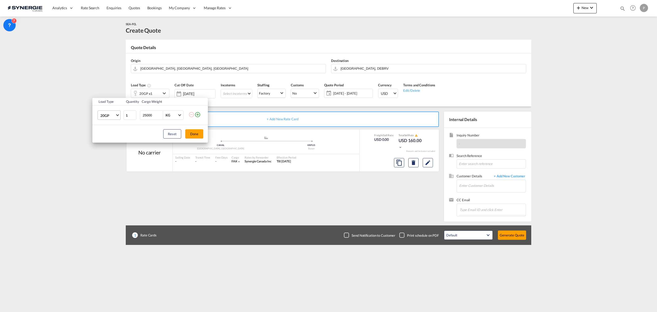
click at [115, 114] on md-select-value "20GP" at bounding box center [110, 115] width 21 height 9
click at [112, 130] on md-option "OTHR" at bounding box center [113, 131] width 35 height 12
click at [195, 135] on button "Done" at bounding box center [194, 133] width 18 height 9
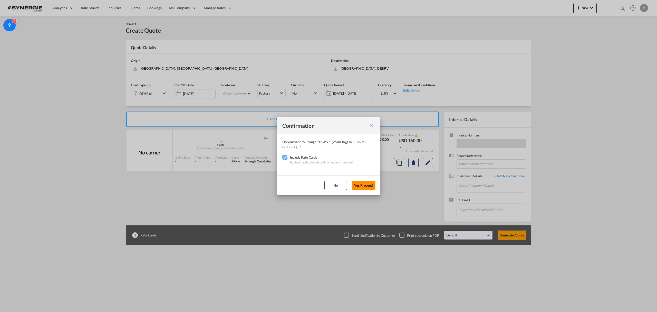
click at [360, 186] on button "Yes,Proceed" at bounding box center [363, 184] width 23 height 9
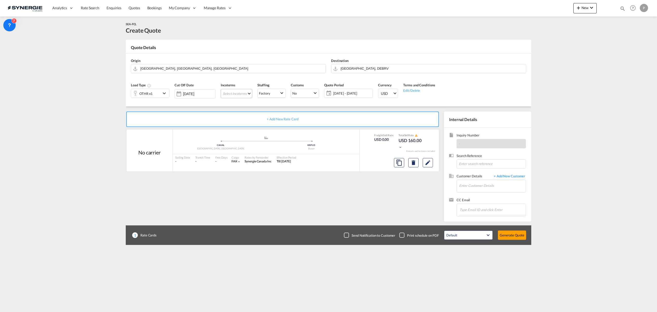
drag, startPoint x: 235, startPoint y: 85, endPoint x: 238, endPoint y: 92, distance: 6.9
click at [238, 92] on md-select "Select Incoterms CIF - import Cost,Insurance and Freight CFR - import Cost and …" at bounding box center [237, 93] width 32 height 9
click at [248, 100] on div at bounding box center [256, 104] width 64 height 8
click at [248, 102] on input "search" at bounding box center [253, 104] width 57 height 5
type input "cfr"
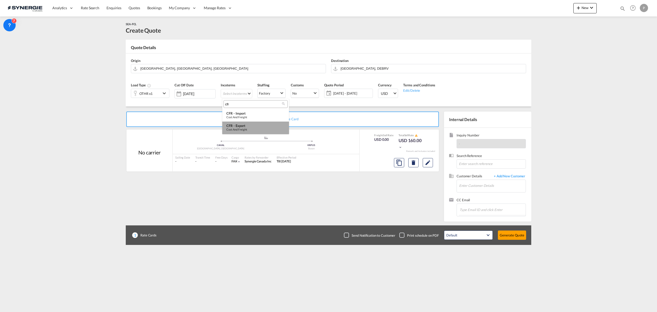
click at [248, 126] on div "CFR - export" at bounding box center [255, 125] width 59 height 4
click at [430, 162] on md-icon "Edit" at bounding box center [428, 162] width 6 height 6
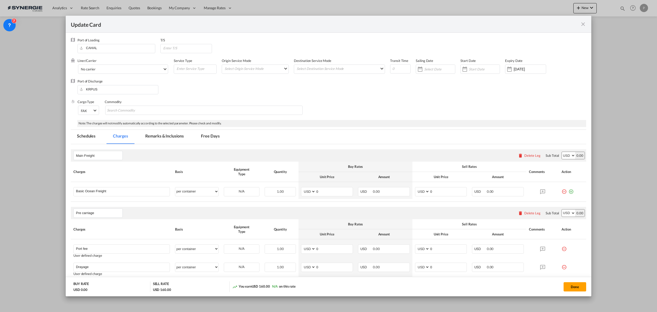
select select "per container"
select select "per B/L"
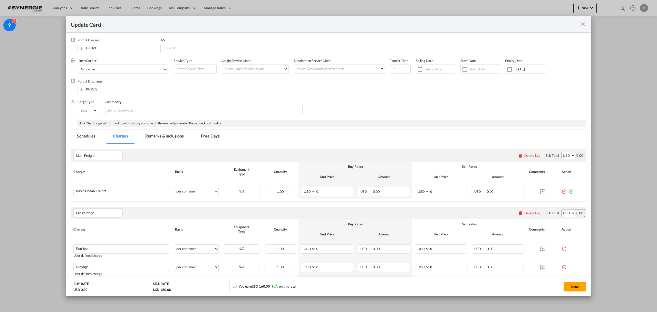
select select "per B/L"
select select "per shipment"
drag, startPoint x: 103, startPoint y: 84, endPoint x: 103, endPoint y: 92, distance: 7.4
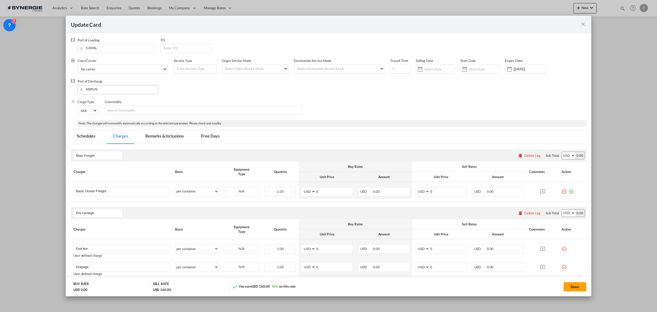
click at [103, 84] on div "Port of Discharge KRPUS" at bounding box center [120, 89] width 86 height 21
click at [103, 92] on input "KRPUS" at bounding box center [119, 89] width 78 height 8
click at [105, 98] on div "Bremerha ven" at bounding box center [127, 98] width 90 height 5
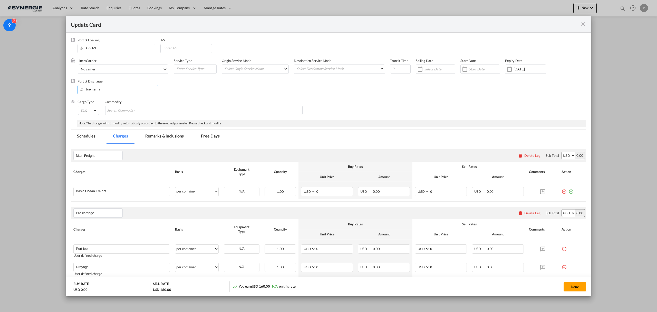
type input "[GEOGRAPHIC_DATA], DEBRV"
click at [134, 111] on input "Search Commodity" at bounding box center [130, 110] width 47 height 8
type input "Fire Truck"
click at [327, 192] on input "0" at bounding box center [334, 191] width 37 height 8
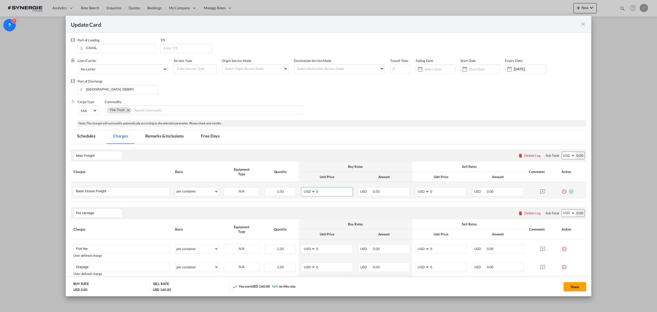
click at [327, 192] on input "0" at bounding box center [334, 191] width 37 height 8
click at [333, 195] on input "0" at bounding box center [334, 191] width 37 height 8
type input "3135"
click at [445, 192] on input "0" at bounding box center [448, 191] width 37 height 8
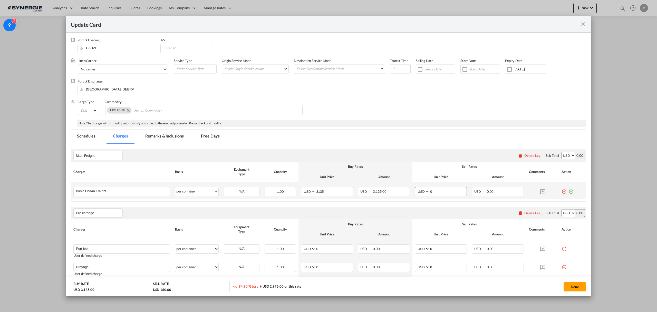
click at [445, 192] on input "0" at bounding box center [448, 191] width 37 height 8
type input "3510"
click at [437, 164] on th "Sell Rates" at bounding box center [469, 166] width 114 height 10
drag, startPoint x: 513, startPoint y: 204, endPoint x: 482, endPoint y: 204, distance: 31.3
click at [513, 204] on rate-modification "Main Freight Please enter leg name Leg Name Already Exists Delete Leg Sub Total…" at bounding box center [328, 317] width 515 height 346
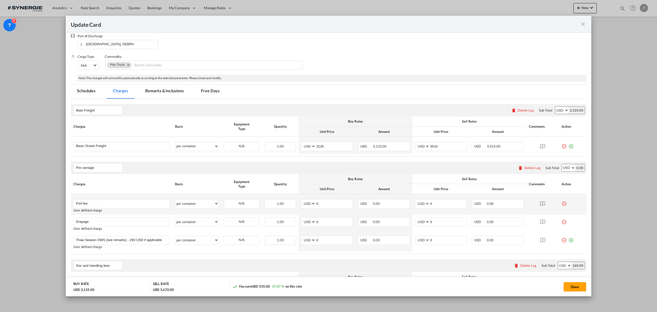
scroll to position [68, 0]
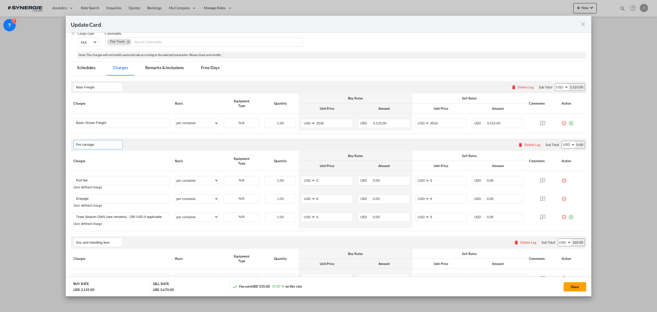
click at [98, 147] on input "Pre carriage" at bounding box center [99, 145] width 46 height 8
type input "Origin Charges"
click at [130, 148] on div "Origin Charges Please enter leg name Leg Name Already Exists Delete Leg Sub Tot…" at bounding box center [328, 144] width 515 height 12
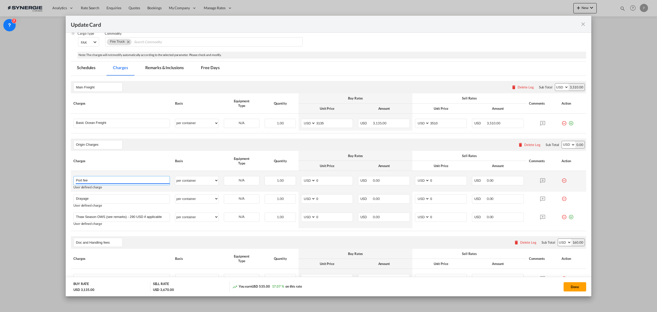
click at [101, 178] on input "Port fee" at bounding box center [123, 180] width 94 height 8
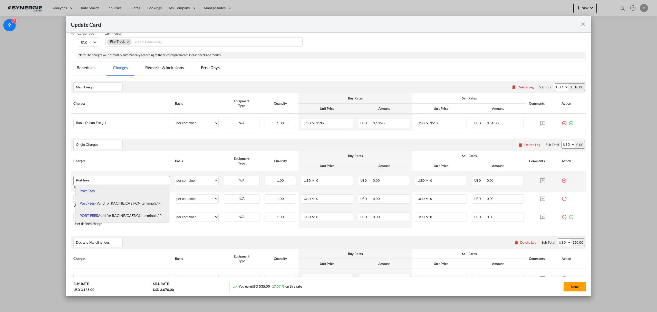
click at [96, 182] on input "Port fees" at bounding box center [123, 180] width 94 height 8
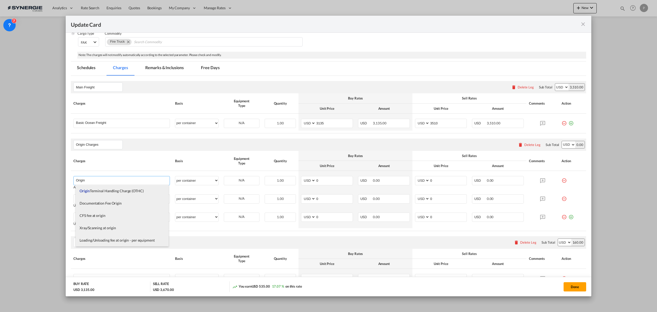
click at [98, 190] on span "Origin Terminal Handling Charge (OTHC)" at bounding box center [112, 190] width 64 height 4
type input "Origin Terminal Handling Charge (OTHC)"
select select "per equipment"
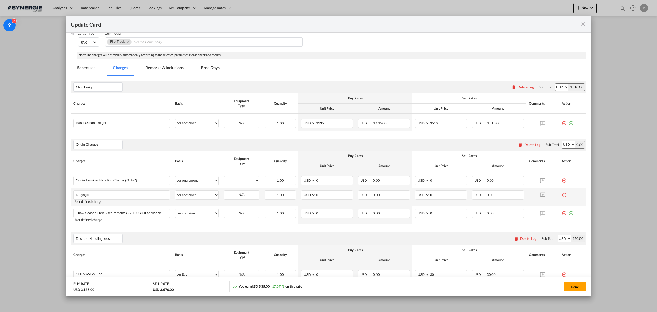
click at [561, 195] on md-icon "icon-minus-circle-outline red-400-fg" at bounding box center [563, 192] width 5 height 5
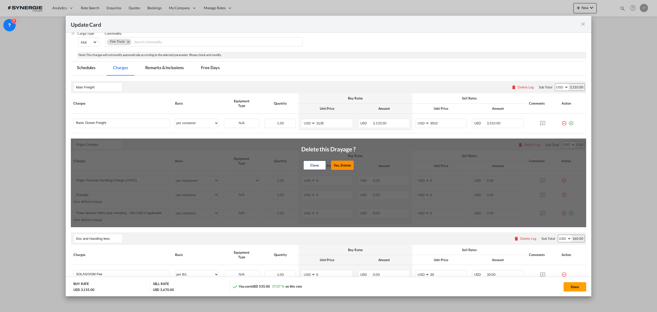
click at [335, 165] on button "Yes, Delete" at bounding box center [342, 164] width 23 height 9
type input "Thaw Season OWS (see remarks) - 290 USD if applicable"
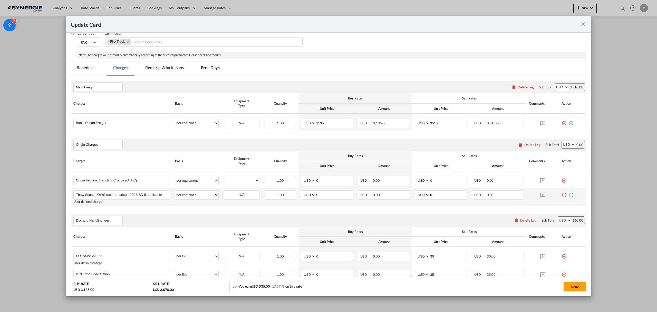
click at [561, 195] on md-icon "icon-minus-circle-outline red-400-fg" at bounding box center [563, 192] width 5 height 5
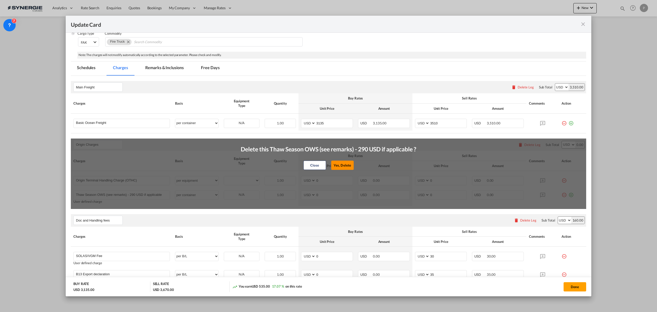
click at [332, 164] on button "Yes, Delete" at bounding box center [342, 164] width 23 height 9
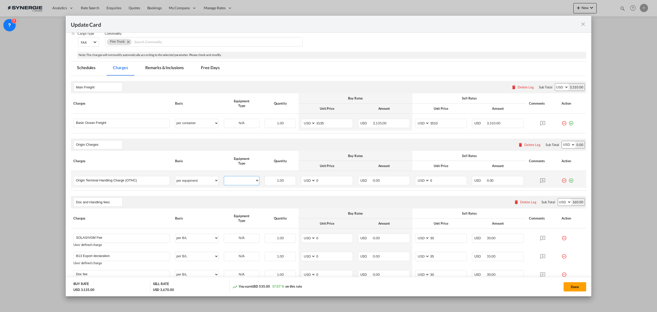
click at [240, 178] on select "OTHR" at bounding box center [241, 180] width 35 height 7
select select "OTHR"
click at [224, 178] on select "OTHR" at bounding box center [241, 180] width 35 height 7
click at [203, 125] on select "per equipment per container per B/L per shipping bill per shipment % on freight…" at bounding box center [196, 123] width 43 height 8
select select "per equipment"
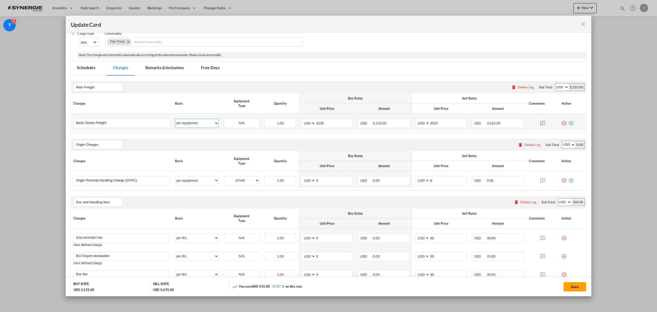
click at [175, 119] on select "per equipment per container per B/L per shipping bill per shipment % on freight…" at bounding box center [196, 123] width 43 height 8
click at [235, 122] on select "OTHR" at bounding box center [241, 123] width 35 height 7
select select "OTHR"
click at [224, 120] on select "OTHR" at bounding box center [241, 123] width 35 height 7
click at [321, 181] on input "0" at bounding box center [334, 180] width 37 height 8
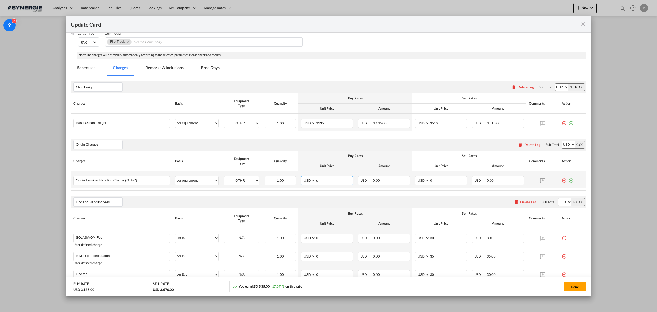
click at [321, 181] on input "0" at bounding box center [334, 180] width 37 height 8
type input "70"
click at [448, 184] on input "0" at bounding box center [448, 180] width 37 height 8
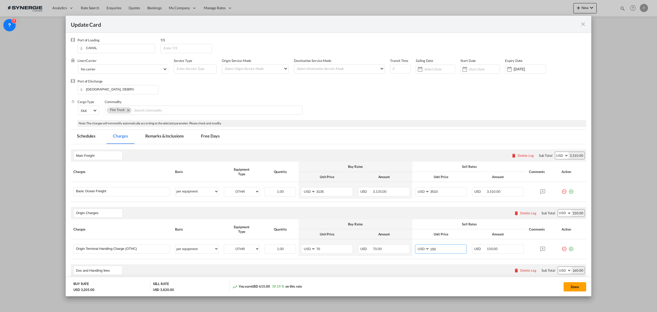
type input "150"
click at [159, 136] on md-tab-item "Remarks & Inclusions" at bounding box center [164, 137] width 51 height 14
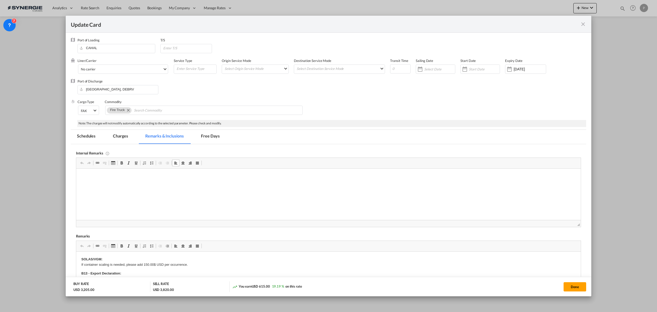
click at [132, 178] on p "Editor, editor4" at bounding box center [328, 175] width 494 height 5
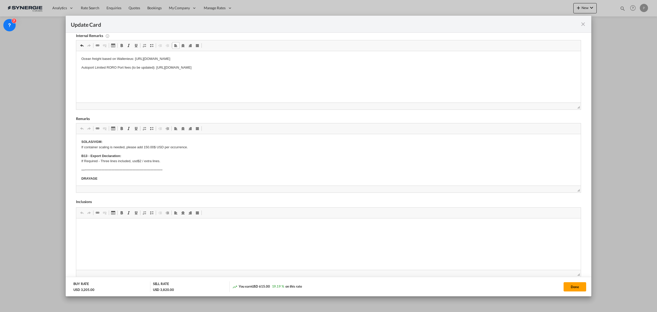
scroll to position [124, 0]
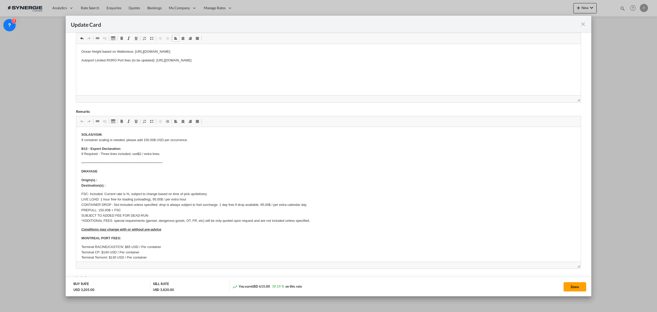
drag, startPoint x: 572, startPoint y: 184, endPoint x: 587, endPoint y: 295, distance: 111.8
click at [587, 295] on add-new-rate "Update Card Port of [GEOGRAPHIC_DATA] [GEOGRAPHIC_DATA] T/S Liner/Carrier No ca…" at bounding box center [329, 156] width 526 height 280
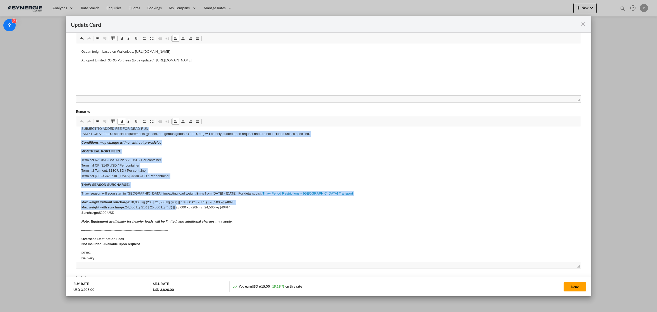
scroll to position [103, 0]
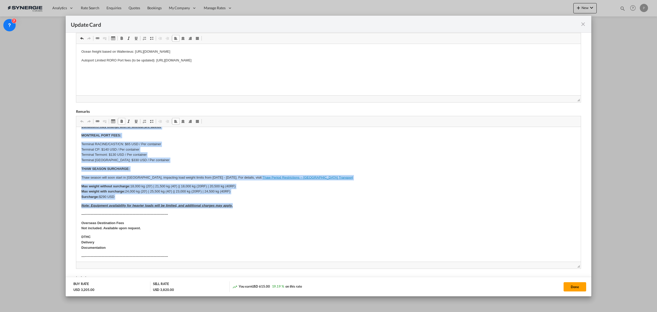
drag, startPoint x: 79, startPoint y: 169, endPoint x: 243, endPoint y: 202, distance: 167.1
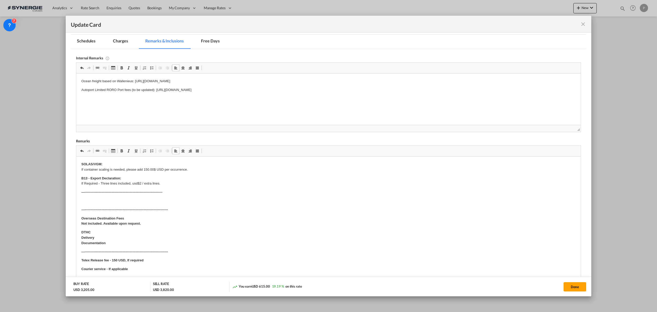
scroll to position [90, 0]
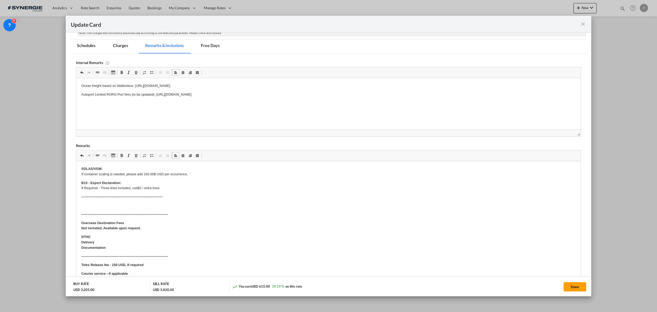
click at [158, 197] on strong "—----------------------------------------------------------------------" at bounding box center [121, 197] width 81 height 4
drag, startPoint x: 149, startPoint y: 209, endPoint x: 139, endPoint y: 211, distance: 10.4
click at [139, 211] on p "Overseas Destination Fees Not included. Available upon request." at bounding box center [328, 208] width 494 height 11
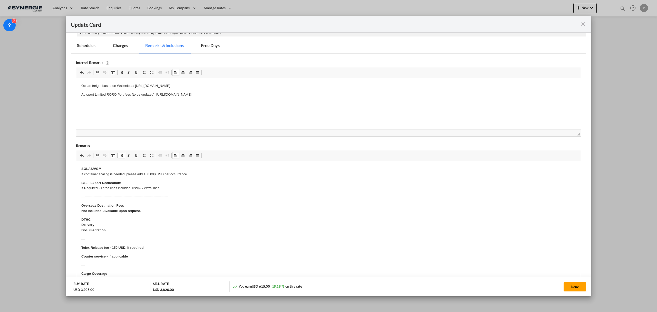
click at [136, 203] on p "Overseas Destination Fees Not included. Available upon request." at bounding box center [328, 208] width 494 height 11
drag, startPoint x: 147, startPoint y: 206, endPoint x: 174, endPoint y: 226, distance: 34.1
click at [174, 226] on body "SOLAS/VGM: If container scaling is needed, please add 150.00$ USD per occurrenc…" at bounding box center [328, 235] width 494 height 138
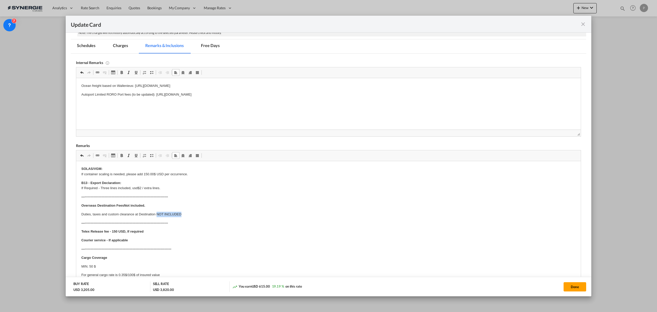
drag, startPoint x: 187, startPoint y: 214, endPoint x: 157, endPoint y: 214, distance: 30.0
click at [157, 214] on p "Duties, taxes and custom clearance at Destination NOT INCLUDED" at bounding box center [328, 213] width 494 height 5
copy p "NOT INCLUDED"
drag, startPoint x: 150, startPoint y: 205, endPoint x: 125, endPoint y: 205, distance: 24.6
click at [125, 205] on p "Overseas Destination Fees Not included." at bounding box center [328, 205] width 494 height 5
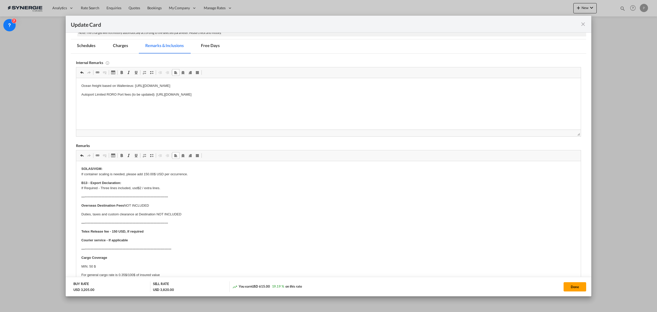
drag, startPoint x: 125, startPoint y: 203, endPoint x: 74, endPoint y: 204, distance: 51.1
click at [76, 204] on html "SOLAS/VGM: If container scaling is needed, please add 150.00$ USD per occurrenc…" at bounding box center [328, 230] width 505 height 138
click at [121, 155] on span "Update CardPort of ..." at bounding box center [122, 155] width 4 height 4
drag, startPoint x: 149, startPoint y: 203, endPoint x: 123, endPoint y: 203, distance: 25.1
click at [123, 203] on p "Overseas Destination Fees NOT INCLUDED" at bounding box center [328, 205] width 494 height 5
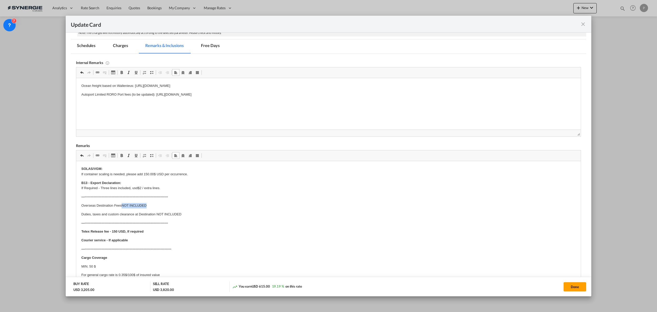
click at [120, 157] on span "Update CardPort of ..." at bounding box center [122, 155] width 4 height 4
drag, startPoint x: 181, startPoint y: 213, endPoint x: 157, endPoint y: 213, distance: 24.1
click at [157, 213] on p "Duties, taxes and custom clearance at Destination NOT INCLUDED" at bounding box center [328, 213] width 494 height 5
click at [124, 157] on link "Bold Keyboard shortcut Ctrl+B" at bounding box center [121, 155] width 7 height 7
click at [124, 222] on strong "—---------------------------------------------------------------------------" at bounding box center [124, 223] width 87 height 4
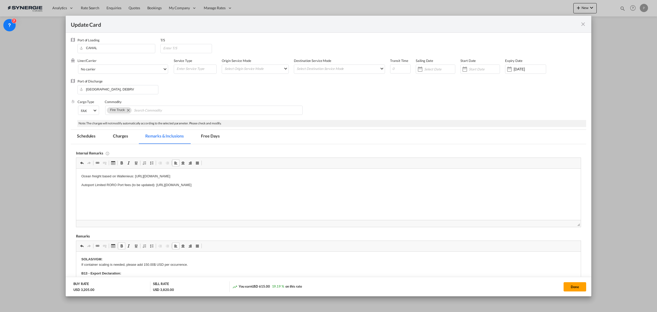
scroll to position [68, 0]
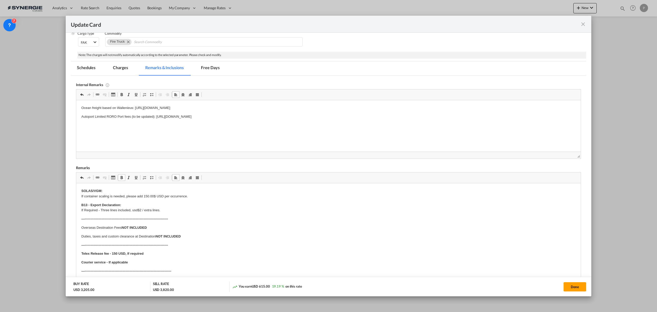
click at [82, 189] on strong "SOLAS/VGM:" at bounding box center [91, 191] width 21 height 4
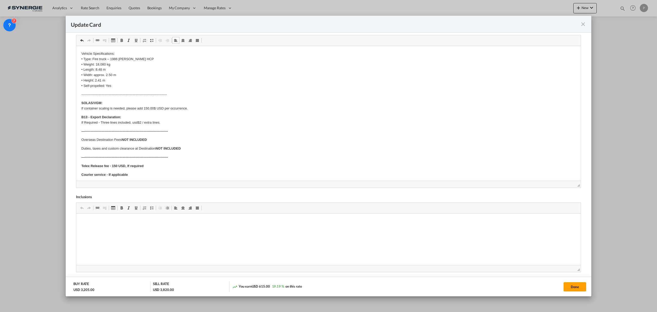
scroll to position [208, 0]
click at [572, 284] on button "Done" at bounding box center [575, 286] width 23 height 9
type input "[DATE]"
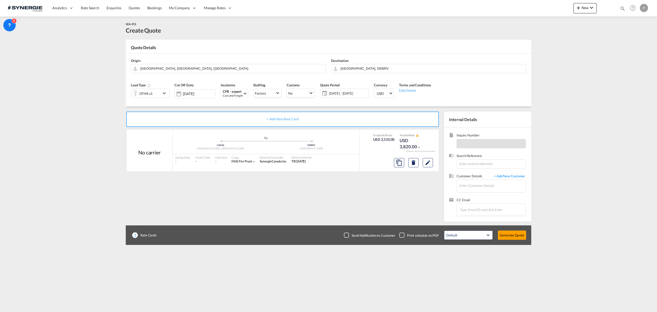
scroll to position [0, 0]
click at [479, 184] on input "Enter Customer Details" at bounding box center [492, 186] width 66 height 12
click at [457, 184] on md-input-container "Enter Customer Details j" at bounding box center [491, 185] width 69 height 13
click at [463, 186] on input "j" at bounding box center [492, 186] width 66 height 12
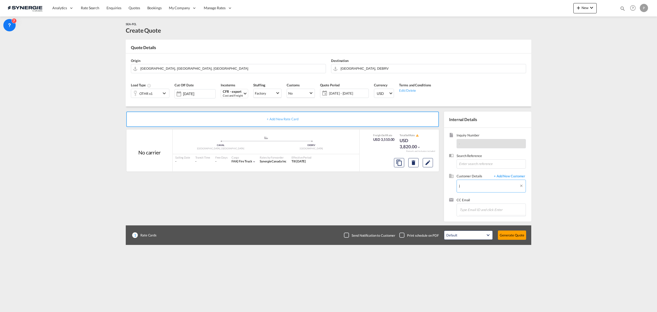
paste input "[PERSON_NAME][EMAIL_ADDRESS][DOMAIN_NAME]"
type input "[PERSON_NAME][EMAIL_ADDRESS][DOMAIN_NAME]"
click at [518, 176] on span "+ Add New Customer" at bounding box center [508, 176] width 35 height 6
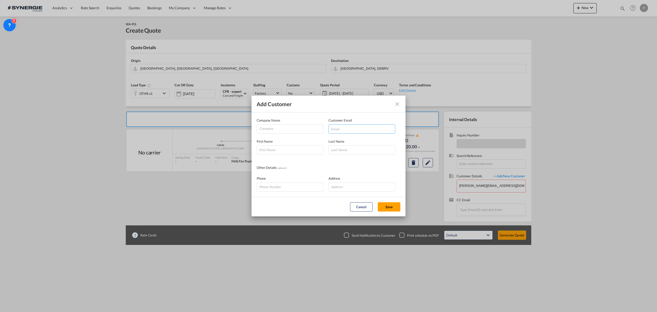
click at [366, 127] on input "Add Customer Company ..." at bounding box center [361, 128] width 67 height 9
paste input "[PERSON_NAME][EMAIL_ADDRESS][DOMAIN_NAME]"
type input "[PERSON_NAME][EMAIL_ADDRESS][DOMAIN_NAME]"
click at [307, 128] on input "Company" at bounding box center [291, 128] width 64 height 8
type input "Synergie Canada"
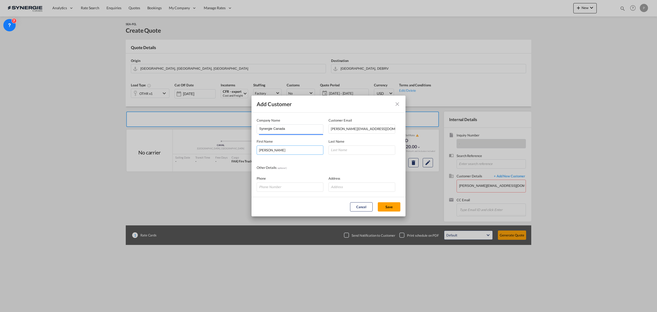
type input "[PERSON_NAME]"
type input "Sakr"
click at [371, 165] on div "Other Details ( optional )" at bounding box center [329, 168] width 144 height 6
click at [395, 205] on button "Save" at bounding box center [389, 206] width 23 height 9
type input "Synergie Canada, [PERSON_NAME], [PERSON_NAME][EMAIL_ADDRESS][DOMAIN_NAME]"
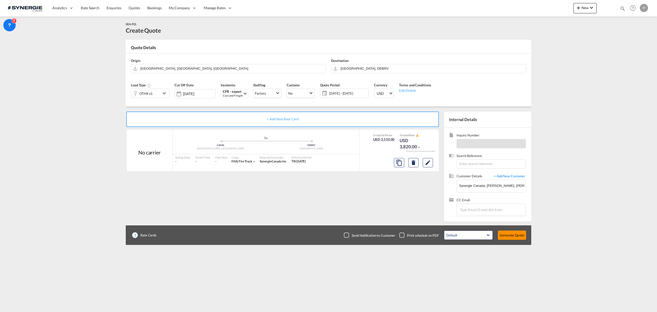
click at [521, 236] on button "Generate Quote" at bounding box center [512, 234] width 28 height 9
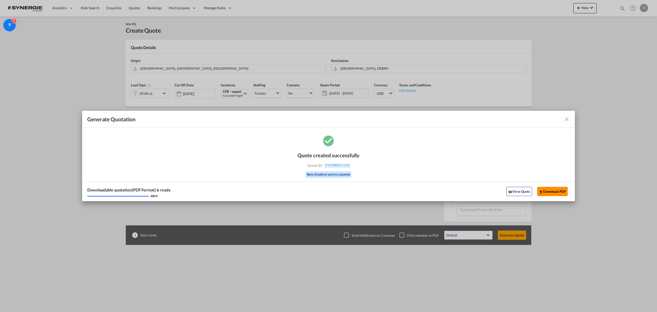
click at [558, 190] on button "Download PDF" at bounding box center [552, 191] width 31 height 9
drag, startPoint x: 507, startPoint y: 191, endPoint x: 504, endPoint y: 190, distance: 3.4
click at [508, 190] on md-icon "icon-eye" at bounding box center [510, 192] width 4 height 4
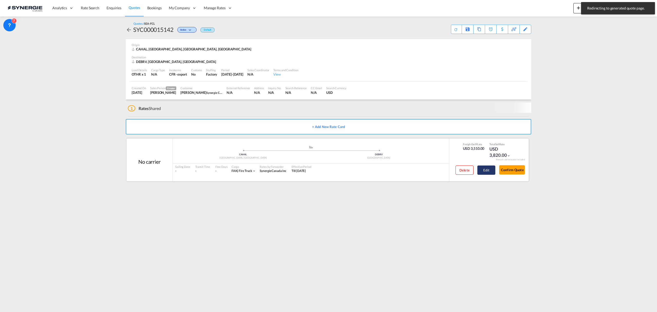
click at [487, 167] on button "Edit" at bounding box center [486, 169] width 18 height 9
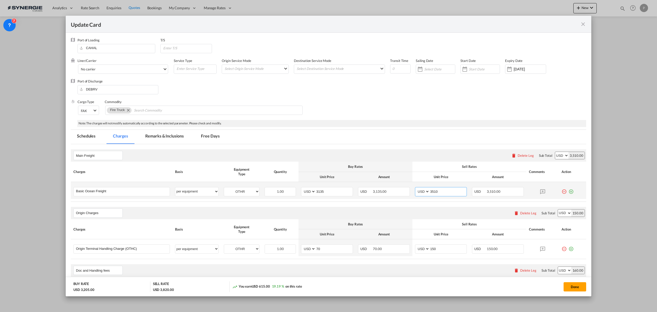
drag, startPoint x: 437, startPoint y: 192, endPoint x: 430, endPoint y: 190, distance: 6.7
click at [430, 190] on input "3510" at bounding box center [448, 191] width 37 height 8
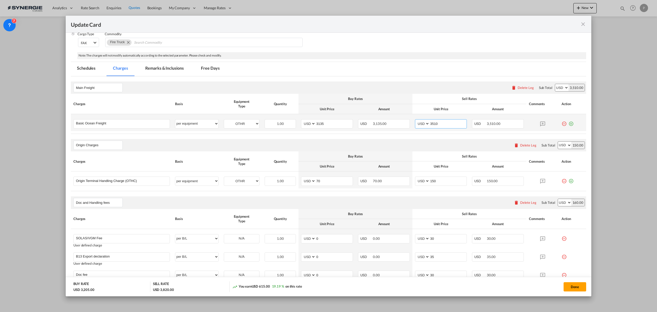
scroll to position [68, 0]
click at [435, 123] on input "3510" at bounding box center [448, 123] width 37 height 8
drag, startPoint x: 430, startPoint y: 124, endPoint x: 433, endPoint y: 124, distance: 3.1
click at [433, 124] on input "3510" at bounding box center [448, 123] width 37 height 8
type input "3700"
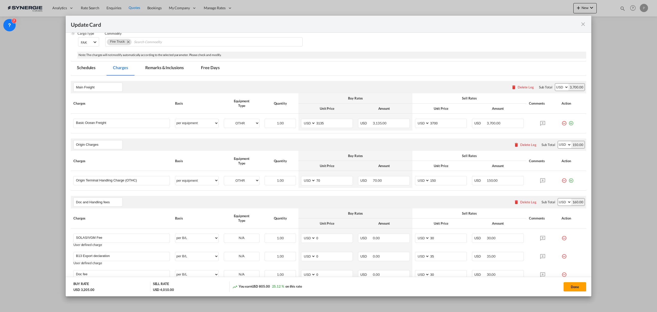
click at [423, 139] on div "Origin Charges Please enter leg name Leg Name Already Exists Delete Leg Sub Tot…" at bounding box center [328, 144] width 515 height 12
click at [568, 181] on md-icon "icon-plus-circle-outline green-400-fg" at bounding box center [570, 178] width 5 height 5
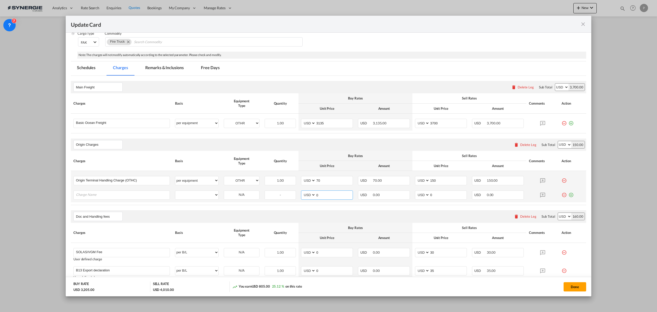
click at [325, 193] on input "0" at bounding box center [334, 194] width 37 height 8
type input "4675"
click at [118, 195] on input "Charge Name" at bounding box center [123, 194] width 94 height 8
type input "T"
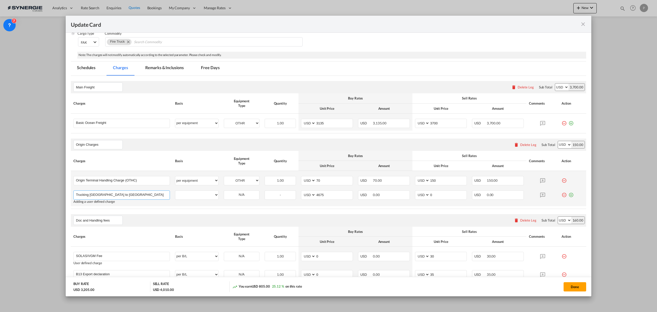
type input "Trucking [GEOGRAPHIC_DATA] to [GEOGRAPHIC_DATA]"
select select "per equipment"
select select "OTHR"
click at [438, 196] on input "0" at bounding box center [448, 194] width 37 height 8
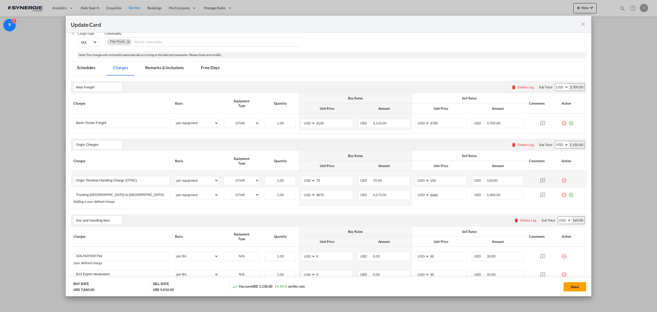
click at [383, 223] on div "Doc and Handling fees Please enter leg name Leg Name Already Exists Delete Leg …" at bounding box center [328, 220] width 515 height 12
drag, startPoint x: 439, startPoint y: 193, endPoint x: 422, endPoint y: 193, distance: 16.7
click at [422, 193] on md-input-container "AED AFN ALL AMD ANG AOA ARS AUD AWG AZN BAM BBD BDT BGN BHD BIF BMD BND [PERSON…" at bounding box center [441, 194] width 52 height 9
type input "4990"
click at [421, 205] on td "AED AFN ALL AMD ANG AOA ARS AUD AWG AZN BAM BBD BDT BGN BHD BIF BMD BND [PERSON…" at bounding box center [440, 197] width 57 height 18
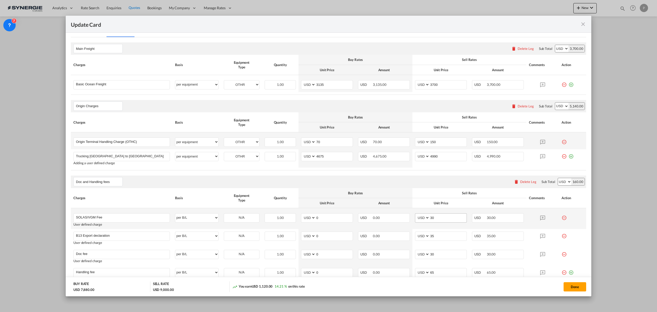
scroll to position [137, 0]
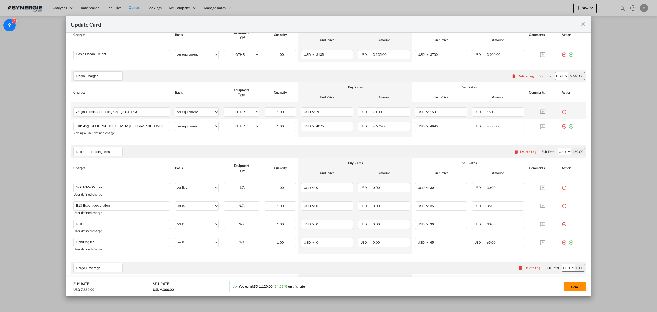
click at [577, 290] on button "Done" at bounding box center [575, 286] width 23 height 9
type input "[DATE]"
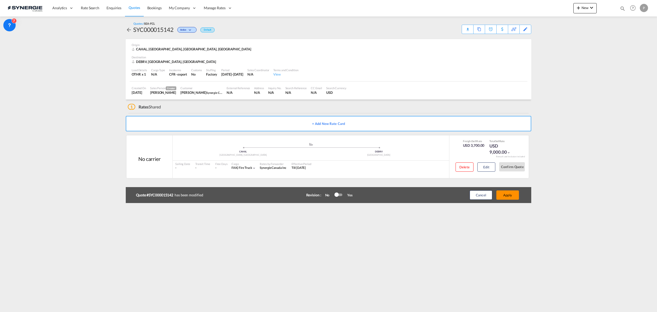
click at [503, 195] on button "Apply" at bounding box center [507, 194] width 23 height 9
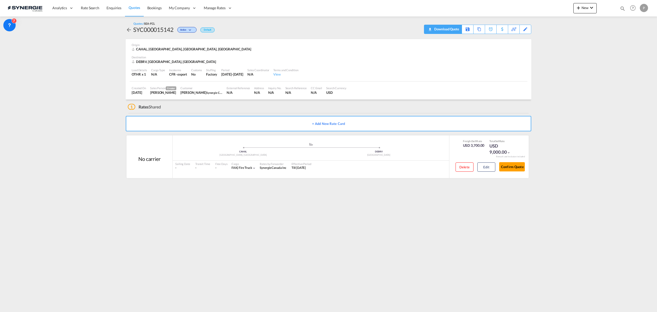
click at [457, 33] on div "Quotes / SEA-FCL SYC000015142 Active Default Download Quote Save As Template Co…" at bounding box center [328, 27] width 405 height 23
click at [457, 28] on div "Download Quote" at bounding box center [446, 29] width 26 height 8
